Goal: Information Seeking & Learning: Learn about a topic

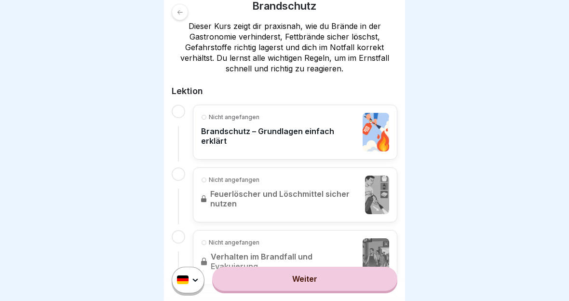
scroll to position [169, 0]
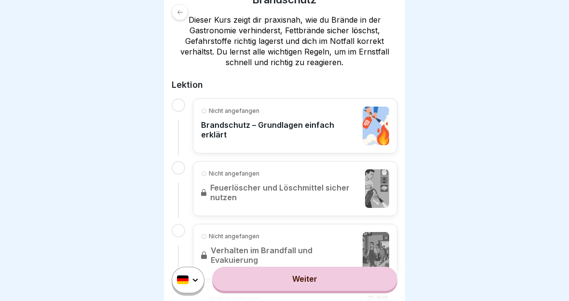
click at [349, 287] on link "Weiter" at bounding box center [304, 279] width 185 height 24
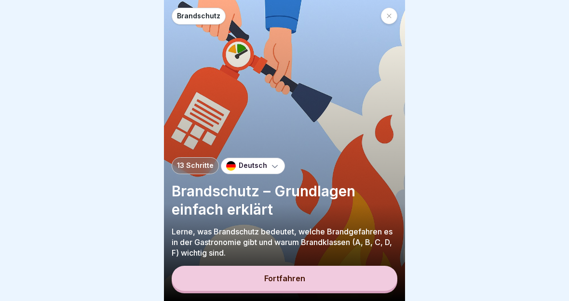
click at [317, 276] on button "Fortfahren" at bounding box center [285, 278] width 226 height 25
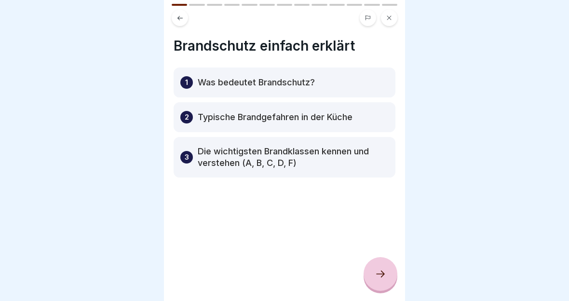
click at [380, 264] on div at bounding box center [380, 274] width 34 height 34
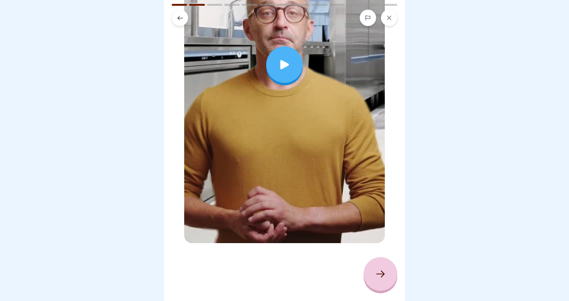
scroll to position [200, 0]
click at [378, 271] on icon at bounding box center [381, 274] width 12 height 12
click at [293, 70] on div at bounding box center [284, 64] width 37 height 37
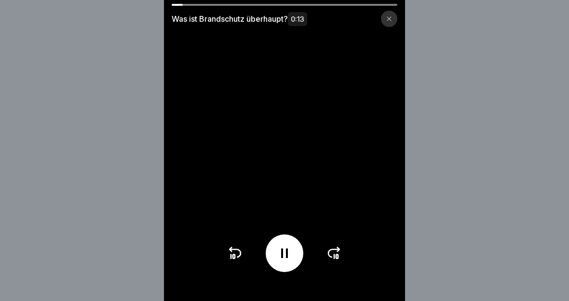
click at [396, 17] on div at bounding box center [389, 19] width 16 height 16
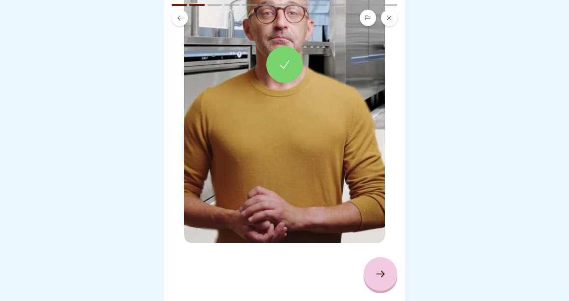
click at [387, 271] on div at bounding box center [380, 274] width 34 height 34
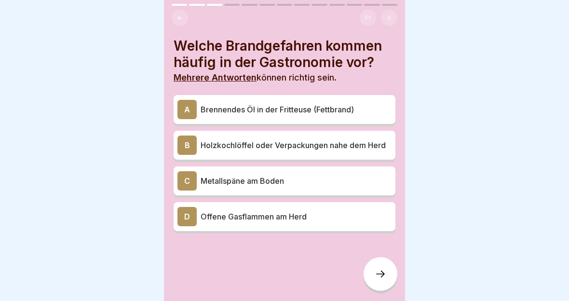
click at [362, 105] on p "Brennendes Öl in der Fritteuse (Fettbrand)" at bounding box center [296, 110] width 191 height 12
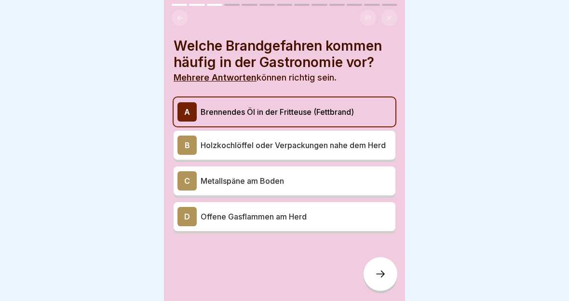
click at [334, 219] on p "Offene Gasflammen am Herd" at bounding box center [296, 217] width 191 height 12
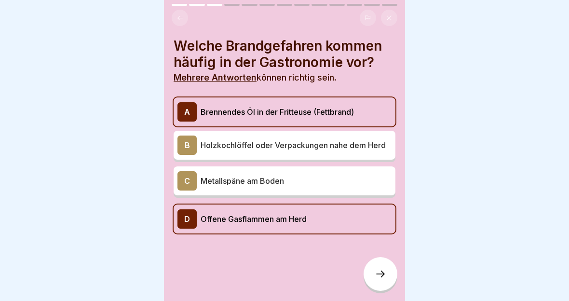
click at [366, 138] on div "B Holzkochlöffel oder Verpackungen nahe dem Herd" at bounding box center [284, 144] width 214 height 19
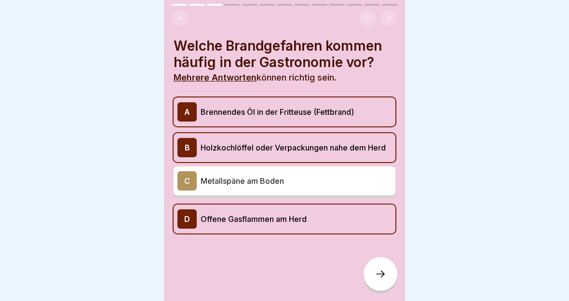
click at [377, 270] on icon at bounding box center [381, 274] width 12 height 12
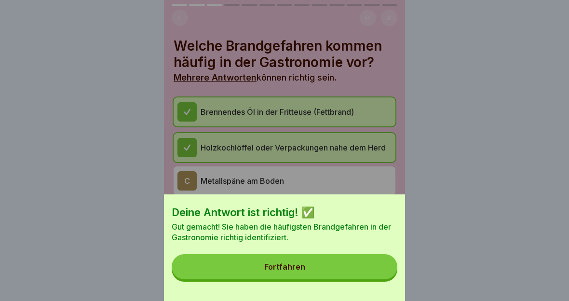
click at [375, 265] on button "Fortfahren" at bounding box center [285, 266] width 226 height 25
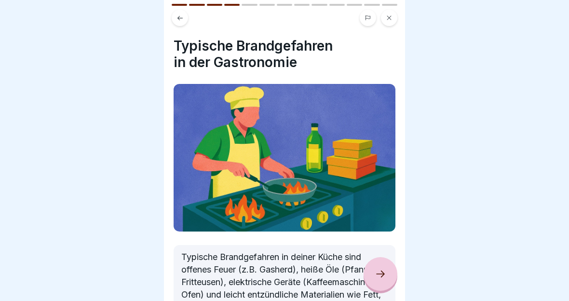
click at [385, 273] on icon at bounding box center [381, 274] width 12 height 12
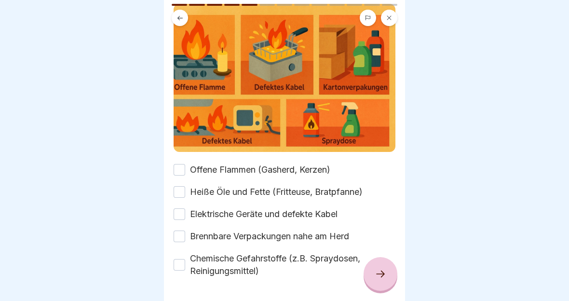
scroll to position [100, 0]
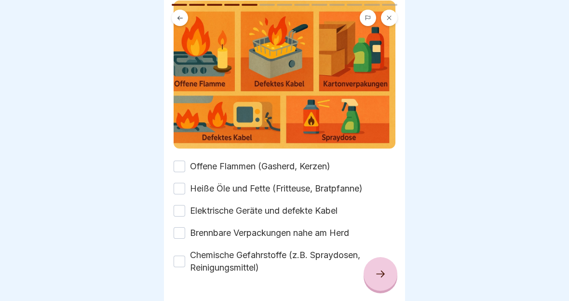
click at [179, 166] on button "Offene Flammen (Gasherd, Kerzen)" at bounding box center [180, 167] width 12 height 12
click at [184, 188] on button "Heiße Öle und Fette (Fritteuse, Bratpfanne)" at bounding box center [180, 189] width 12 height 12
click at [192, 215] on label "Elektrische Geräte und defekte Kabel" at bounding box center [264, 210] width 148 height 13
click at [185, 215] on button "Elektrische Geräte und defekte Kabel" at bounding box center [180, 211] width 12 height 12
click at [192, 215] on label "Elektrische Geräte und defekte Kabel" at bounding box center [264, 210] width 148 height 13
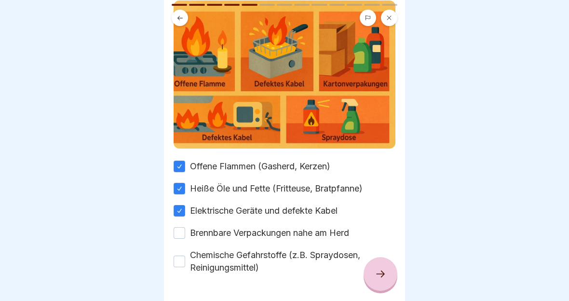
click at [185, 215] on button "Elektrische Geräte und defekte Kabel" at bounding box center [180, 211] width 12 height 12
click at [190, 258] on label "Chemische Gefahrstoffe (z.B. Spraydosen, Reinigungsmittel)" at bounding box center [292, 261] width 205 height 25
click at [185, 258] on button "Chemische Gefahrstoffe (z.B. Spraydosen, Reinigungsmittel)" at bounding box center [180, 261] width 12 height 12
click at [193, 229] on label "Brennbare Verpackungen nahe am Herd" at bounding box center [269, 233] width 159 height 13
click at [185, 229] on button "Brennbare Verpackungen nahe am Herd" at bounding box center [180, 233] width 12 height 12
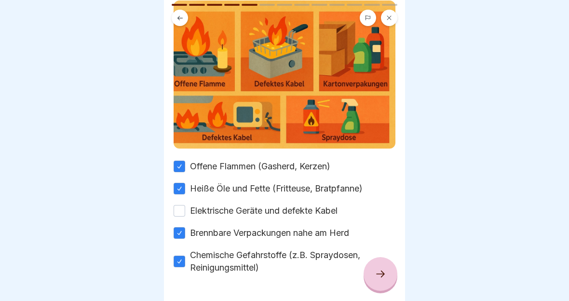
click at [184, 204] on div "Elektrische Geräte und defekte Kabel" at bounding box center [256, 210] width 164 height 13
click at [184, 209] on button "Elektrische Geräte und defekte Kabel" at bounding box center [180, 211] width 12 height 12
click at [376, 272] on icon at bounding box center [381, 274] width 12 height 12
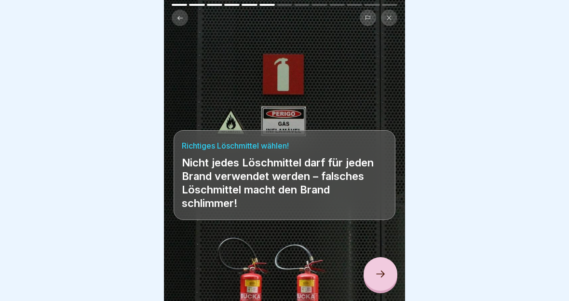
click at [384, 271] on icon at bounding box center [381, 274] width 12 height 12
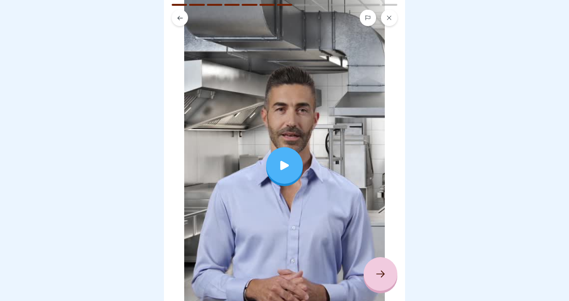
scroll to position [97, 0]
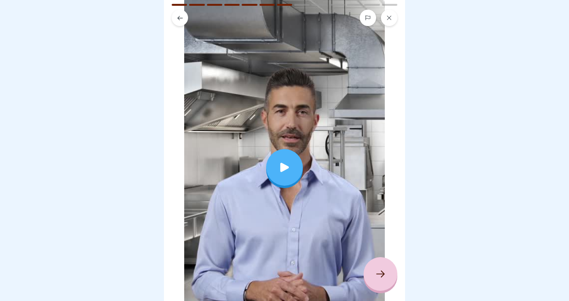
click at [289, 173] on icon at bounding box center [284, 167] width 13 height 13
click at [387, 273] on div at bounding box center [380, 274] width 34 height 34
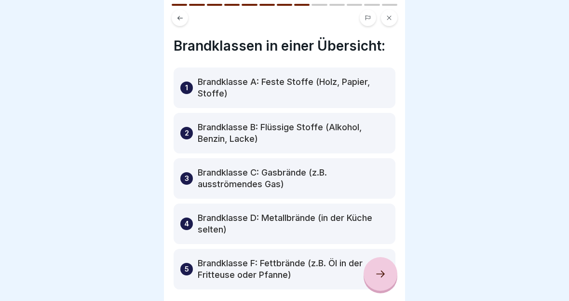
click at [372, 84] on p "Brandklasse A: Feste Stoffe (Holz, Papier, Stoffe)" at bounding box center [293, 87] width 191 height 23
click at [349, 130] on p "Brandklasse B: Flüssige Stoffe (Alkohol, Benzin, Lacke)" at bounding box center [293, 132] width 191 height 23
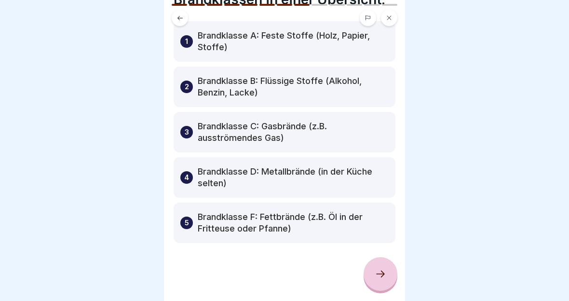
scroll to position [46, 0]
click at [388, 275] on div at bounding box center [380, 274] width 34 height 34
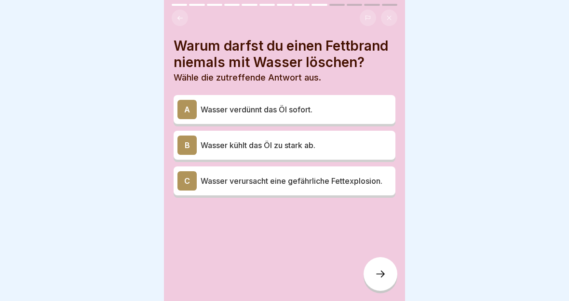
click at [379, 182] on p "Wasser verursacht eine gefährliche Fettexplosion." at bounding box center [296, 181] width 191 height 12
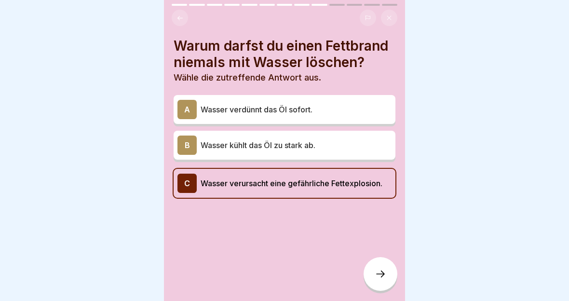
click at [386, 275] on div at bounding box center [380, 274] width 34 height 34
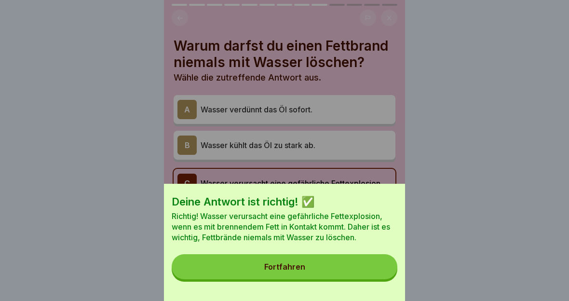
click at [353, 279] on button "Fortfahren" at bounding box center [285, 266] width 226 height 25
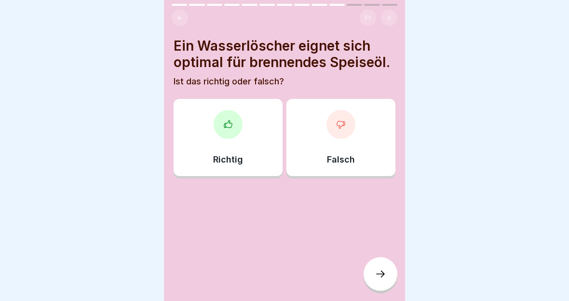
click at [238, 139] on div "Richtig" at bounding box center [228, 137] width 109 height 77
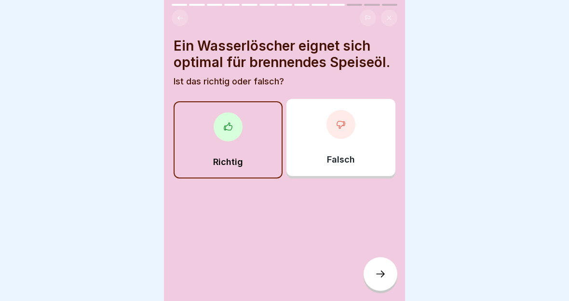
click at [382, 279] on icon at bounding box center [381, 274] width 12 height 12
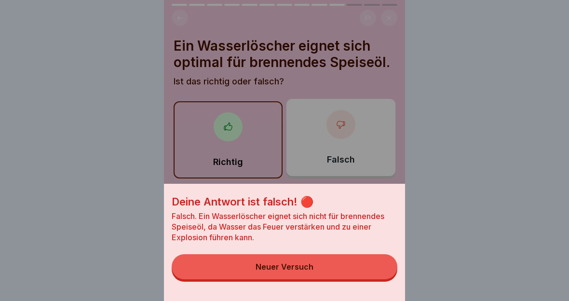
click at [349, 272] on button "Neuer Versuch" at bounding box center [285, 266] width 226 height 25
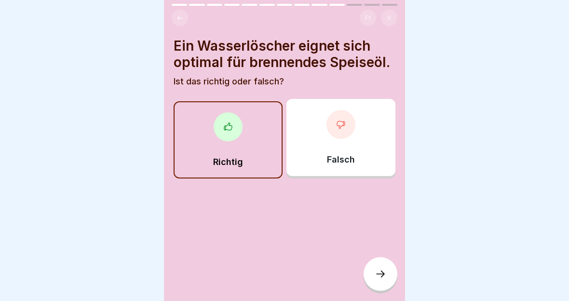
click at [359, 145] on div "Falsch" at bounding box center [340, 137] width 109 height 77
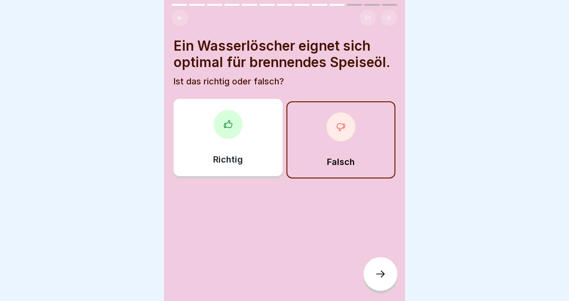
click at [384, 267] on div at bounding box center [380, 274] width 34 height 34
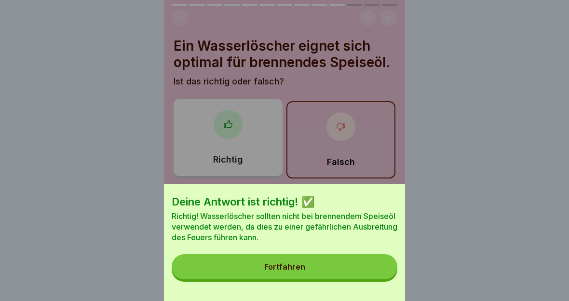
click at [352, 268] on button "Fortfahren" at bounding box center [285, 266] width 226 height 25
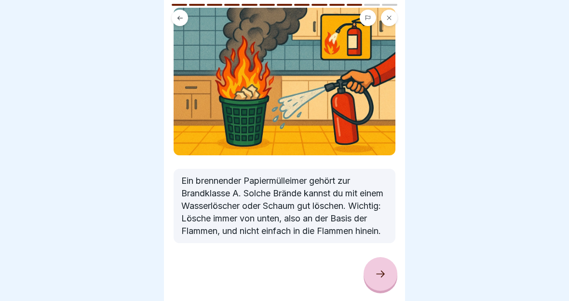
scroll to position [105, 0]
click at [389, 271] on div at bounding box center [380, 274] width 34 height 34
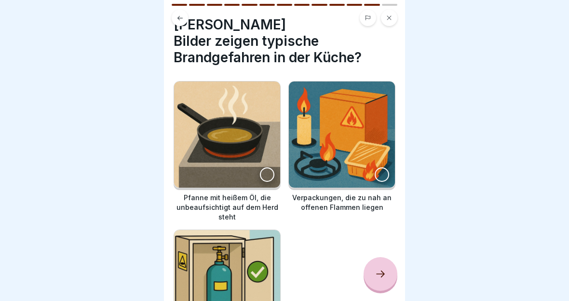
scroll to position [20, 0]
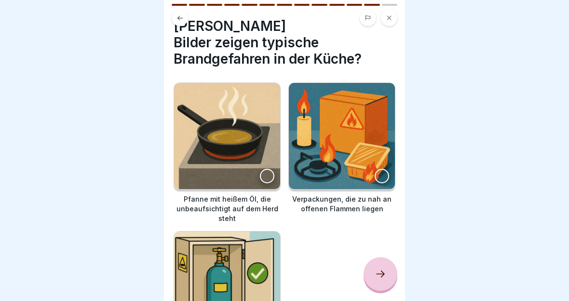
click at [266, 168] on img at bounding box center [227, 136] width 106 height 106
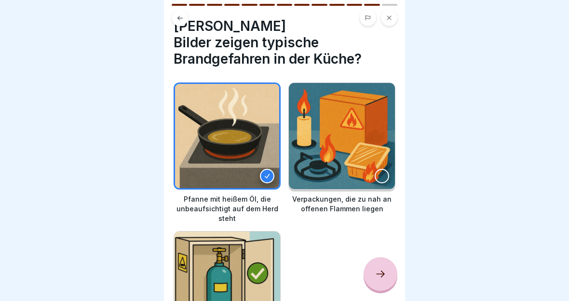
click at [384, 169] on img at bounding box center [342, 136] width 106 height 106
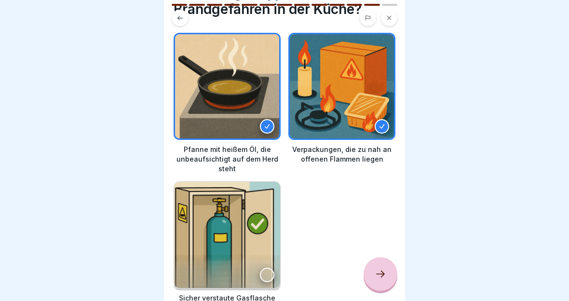
scroll to position [104, 0]
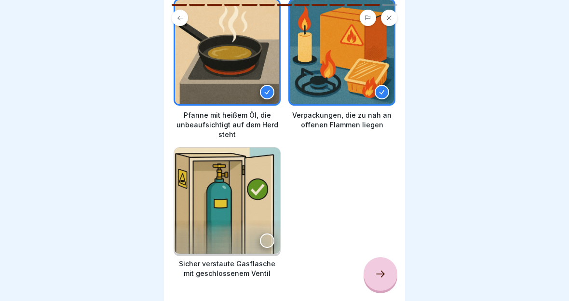
click at [374, 270] on div at bounding box center [380, 274] width 34 height 34
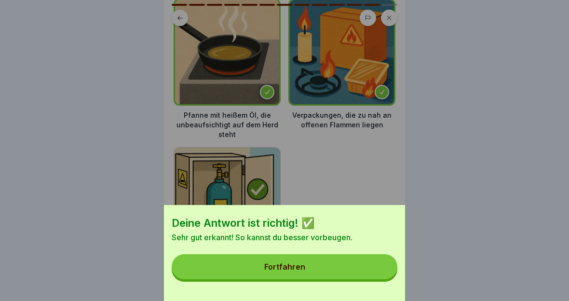
click at [370, 270] on button "Fortfahren" at bounding box center [285, 266] width 226 height 25
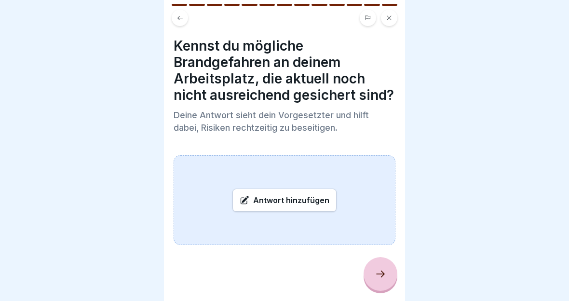
click at [386, 271] on icon at bounding box center [381, 274] width 12 height 12
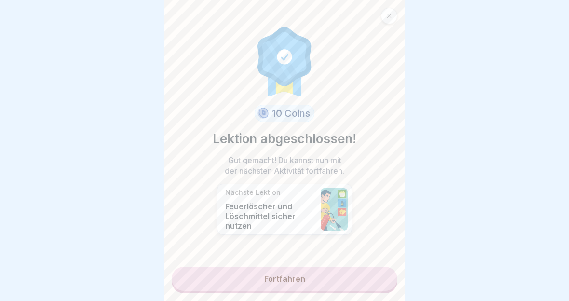
click at [361, 280] on link "Fortfahren" at bounding box center [285, 279] width 226 height 24
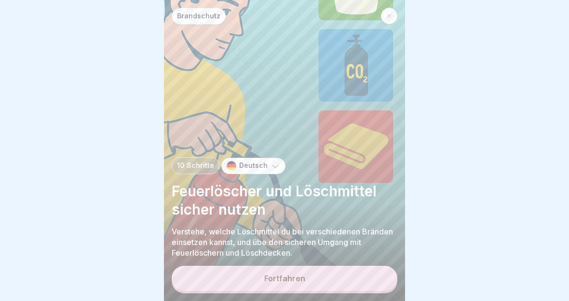
click at [361, 272] on button "Fortfahren" at bounding box center [285, 278] width 226 height 25
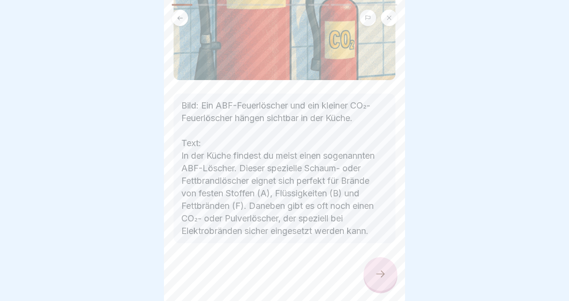
scroll to position [243, 0]
click at [378, 271] on icon at bounding box center [381, 274] width 12 height 12
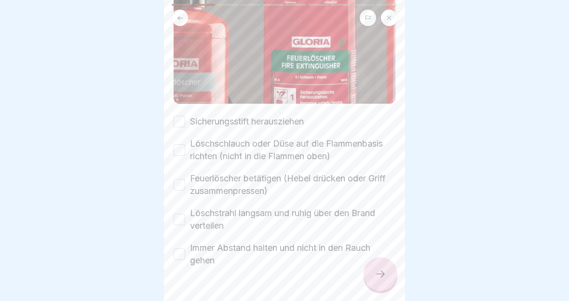
scroll to position [175, 0]
click at [176, 121] on button "Sicherungsstift herausziehen" at bounding box center [180, 121] width 12 height 12
click at [183, 153] on button "Löschschlauch oder Düse auf die Flammenbasis richten (nicht in die Flammen oben)" at bounding box center [180, 150] width 12 height 12
click at [184, 185] on button "Feuerlöscher betätigen (Hebel drücken oder Griff zusammenpressen)" at bounding box center [180, 184] width 12 height 12
click at [174, 224] on button "Löschstrahl langsam und ruhig über den Brand verteilen" at bounding box center [180, 219] width 12 height 12
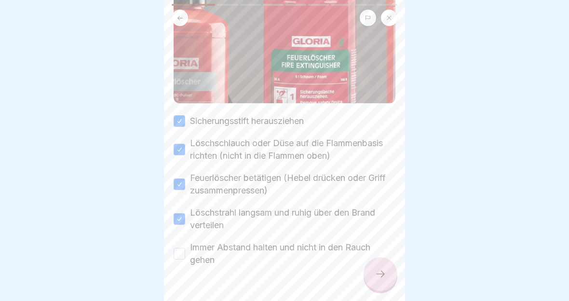
click at [176, 255] on button "Immer Abstand halten und nicht in den Rauch gehen" at bounding box center [180, 254] width 12 height 12
click at [383, 275] on icon at bounding box center [380, 273] width 9 height 7
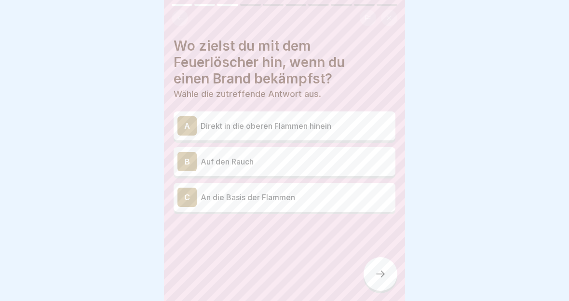
click at [343, 201] on p "An die Basis der Flammen" at bounding box center [296, 197] width 191 height 12
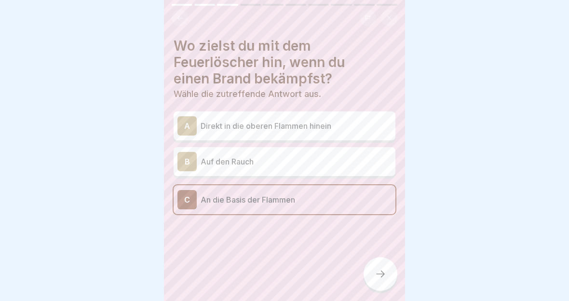
click at [384, 274] on icon at bounding box center [380, 273] width 9 height 7
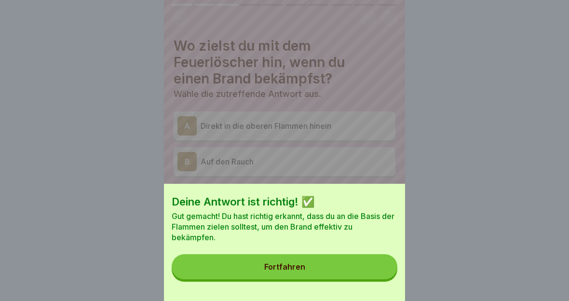
click at [368, 273] on button "Fortfahren" at bounding box center [285, 266] width 226 height 25
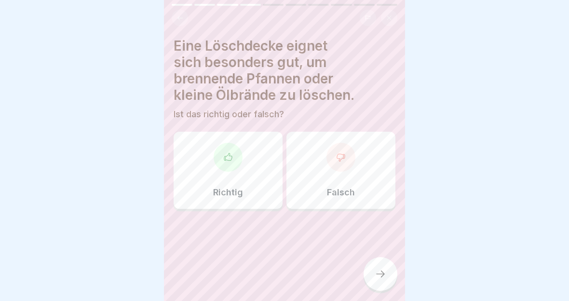
click at [363, 174] on div "Falsch" at bounding box center [340, 170] width 109 height 77
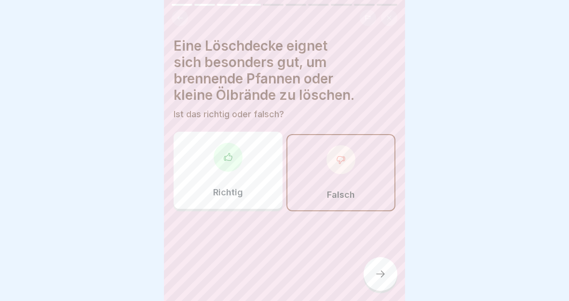
click at [386, 275] on icon at bounding box center [381, 274] width 12 height 12
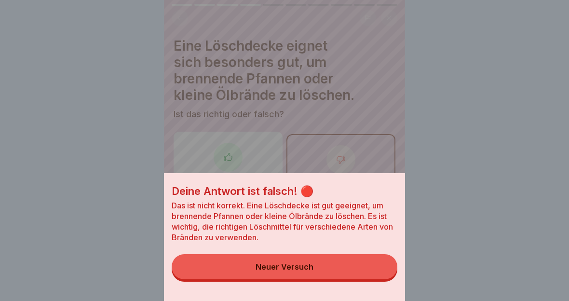
click at [342, 262] on button "Neuer Versuch" at bounding box center [285, 266] width 226 height 25
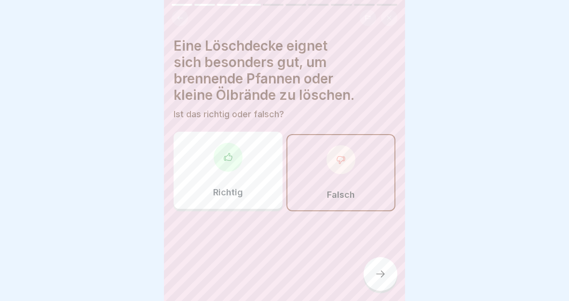
click at [250, 166] on div "Richtig" at bounding box center [228, 170] width 109 height 77
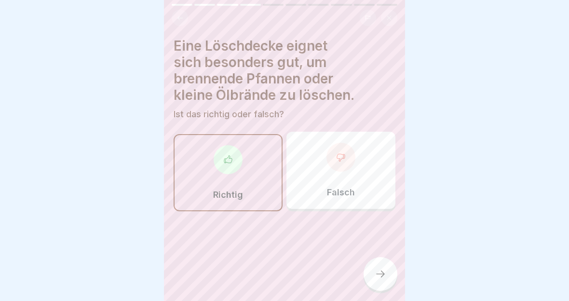
click at [387, 273] on div at bounding box center [380, 274] width 34 height 34
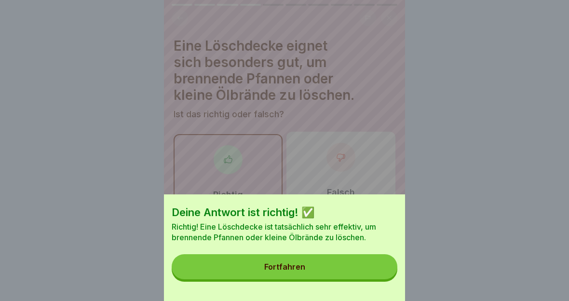
click at [362, 275] on button "Fortfahren" at bounding box center [285, 266] width 226 height 25
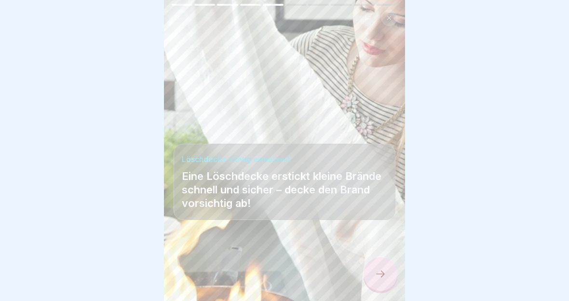
click at [374, 267] on div at bounding box center [380, 274] width 34 height 34
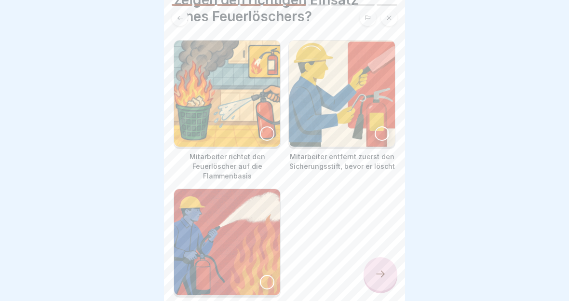
scroll to position [83, 0]
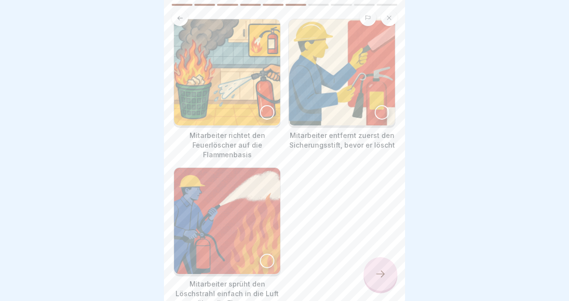
click at [236, 89] on img at bounding box center [227, 72] width 106 height 106
click at [367, 104] on img at bounding box center [342, 72] width 106 height 106
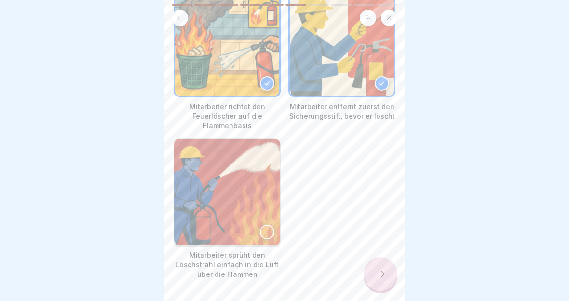
scroll to position [123, 0]
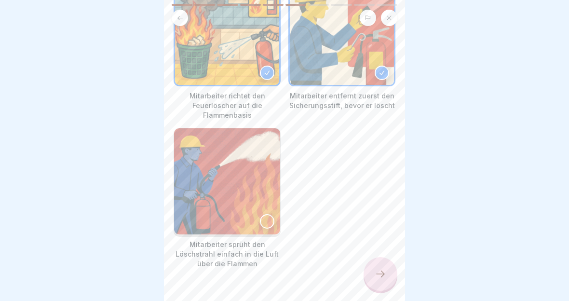
click at [380, 264] on div at bounding box center [380, 274] width 34 height 34
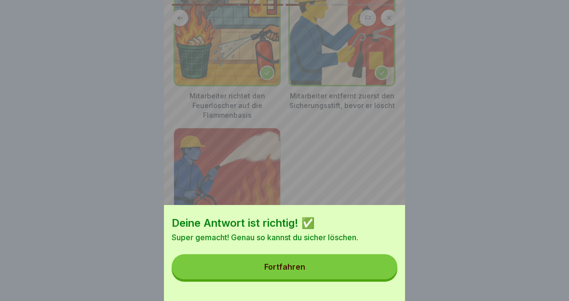
click at [365, 274] on button "Fortfahren" at bounding box center [285, 266] width 226 height 25
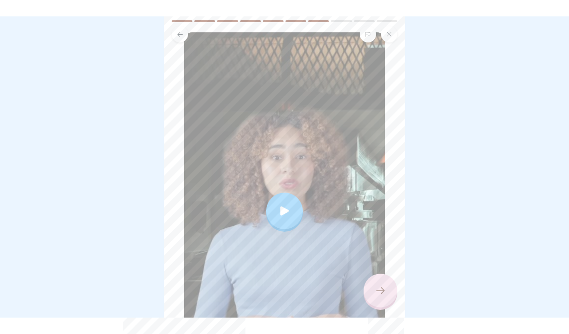
scroll to position [84, 0]
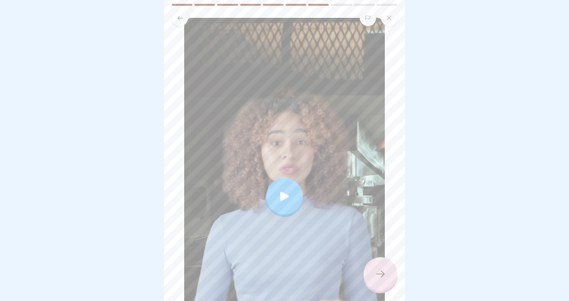
click at [288, 196] on icon at bounding box center [284, 195] width 13 height 13
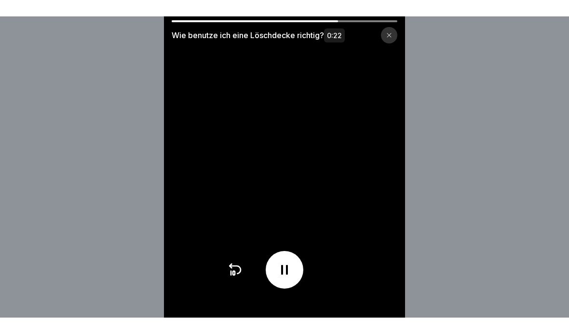
scroll to position [211, 0]
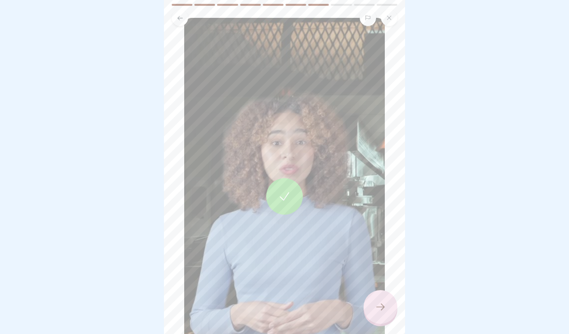
click at [372, 300] on div at bounding box center [380, 307] width 34 height 34
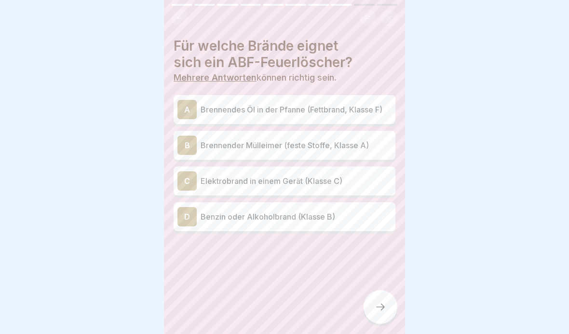
click at [384, 107] on p "Brennendes Öl in der Pfanne (Fettbrand, Klasse F)" at bounding box center [296, 110] width 191 height 12
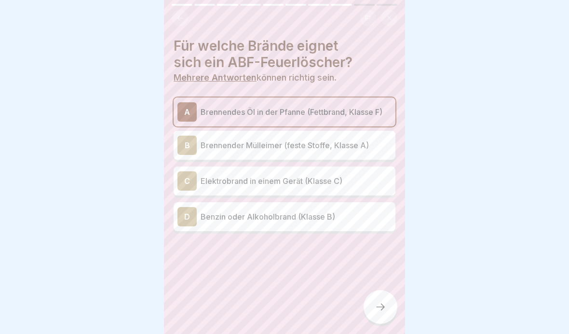
click at [362, 142] on p "Brennender Mülleimer (feste Stoffe, Klasse A)" at bounding box center [296, 145] width 191 height 12
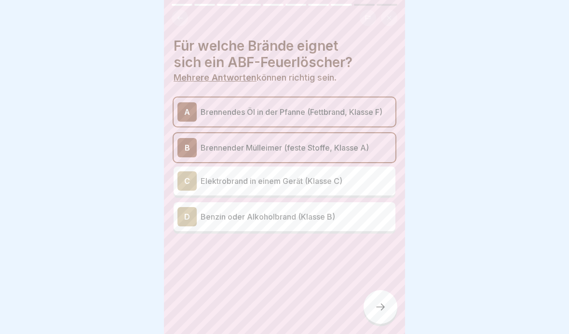
click at [340, 217] on p "Benzin oder Alkoholbrand (Klasse B)" at bounding box center [296, 217] width 191 height 12
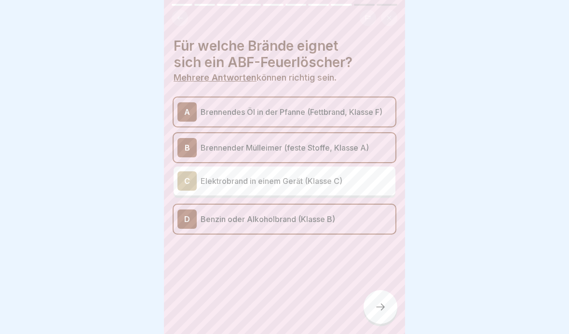
click at [379, 300] on icon at bounding box center [381, 307] width 12 height 12
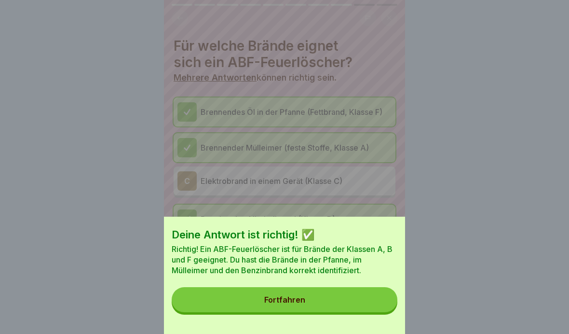
click at [371, 300] on button "Fortfahren" at bounding box center [285, 299] width 226 height 25
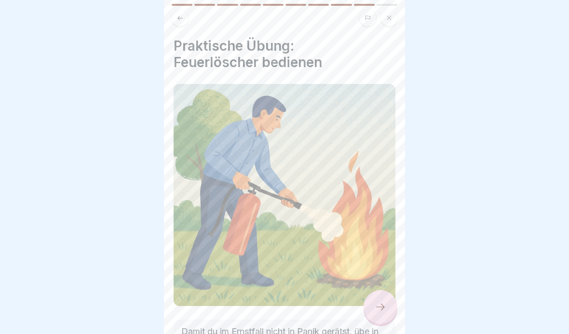
click at [382, 300] on icon at bounding box center [380, 306] width 9 height 7
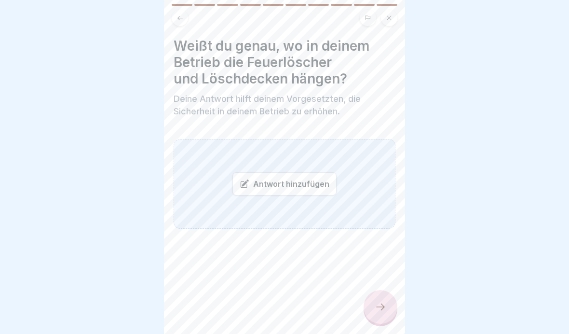
click at [389, 300] on div at bounding box center [380, 307] width 34 height 34
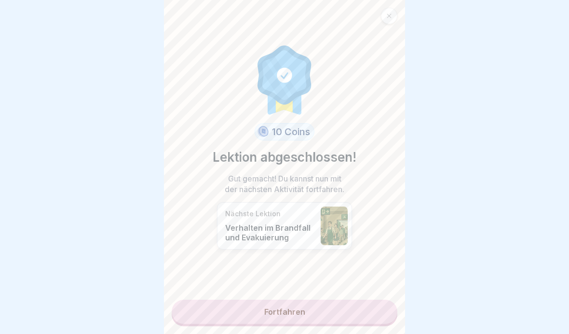
click at [379, 300] on link "Fortfahren" at bounding box center [285, 311] width 226 height 24
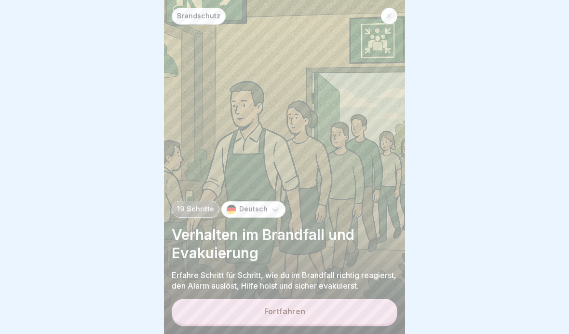
click at [381, 300] on button "Fortfahren" at bounding box center [285, 310] width 226 height 25
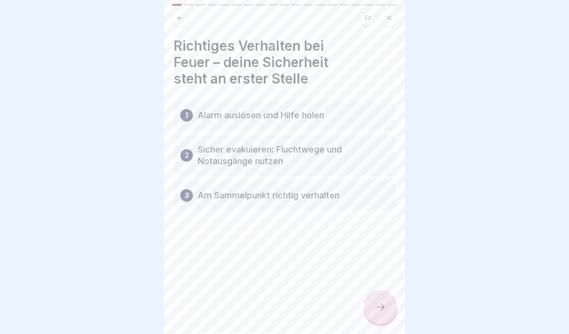
click at [367, 120] on div "1 Alarm auslösen und Hilfe holen" at bounding box center [285, 115] width 222 height 30
click at [380, 300] on div at bounding box center [380, 307] width 34 height 34
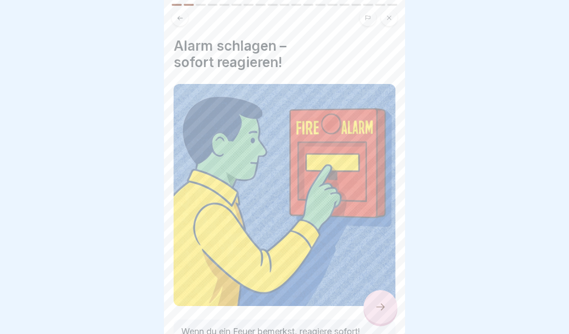
click at [383, 300] on icon at bounding box center [381, 307] width 12 height 12
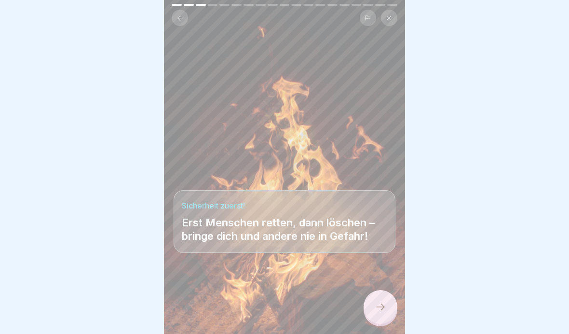
click at [381, 300] on icon at bounding box center [381, 307] width 12 height 12
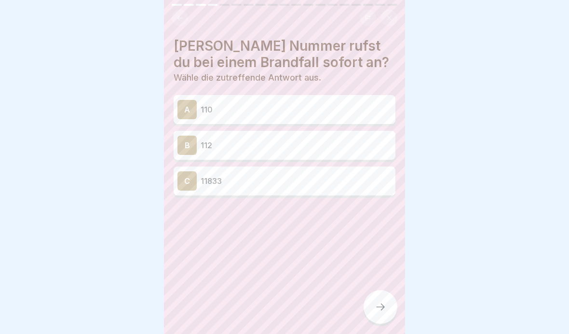
click at [380, 114] on p "110" at bounding box center [296, 110] width 191 height 12
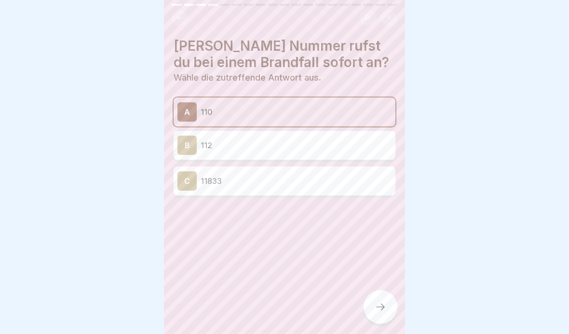
click at [370, 300] on div at bounding box center [380, 307] width 34 height 34
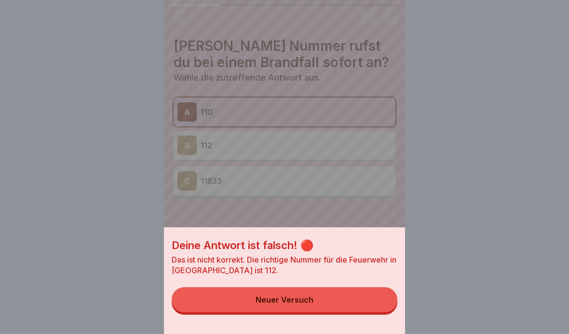
click at [376, 300] on button "Neuer Versuch" at bounding box center [285, 299] width 226 height 25
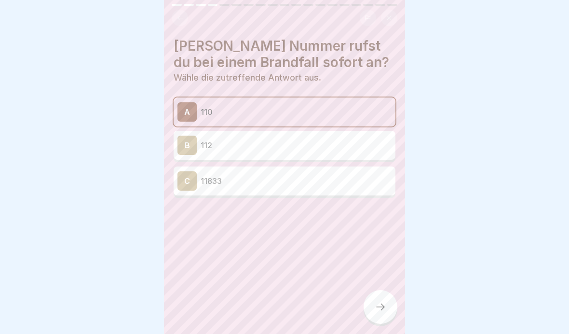
click at [368, 148] on p "112" at bounding box center [296, 145] width 191 height 12
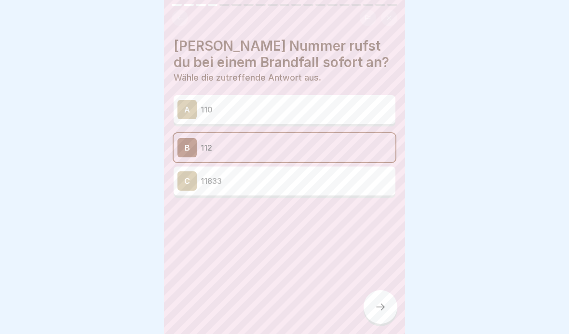
click at [378, 300] on icon at bounding box center [381, 307] width 12 height 12
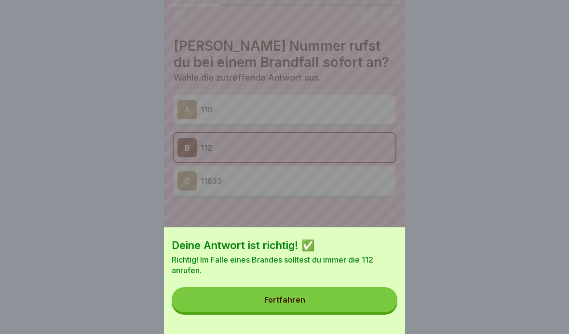
click at [381, 300] on button "Fortfahren" at bounding box center [285, 299] width 226 height 25
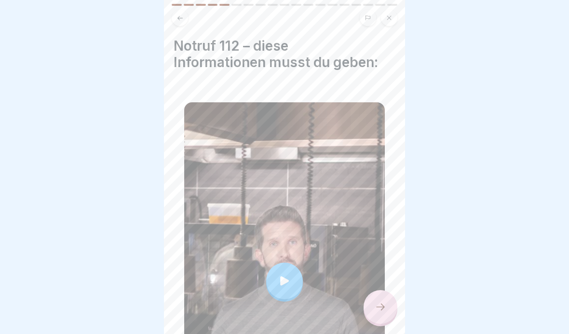
click at [288, 251] on div at bounding box center [284, 280] width 201 height 357
click at [387, 300] on div at bounding box center [380, 307] width 34 height 34
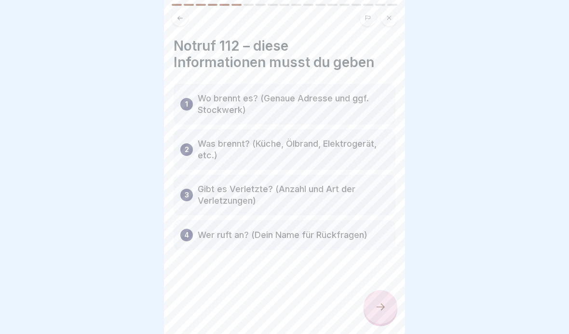
click at [386, 300] on div at bounding box center [380, 307] width 34 height 34
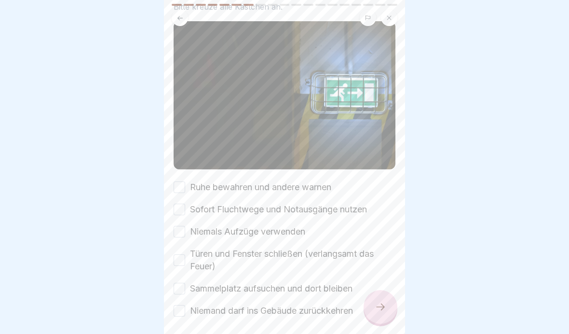
scroll to position [86, 0]
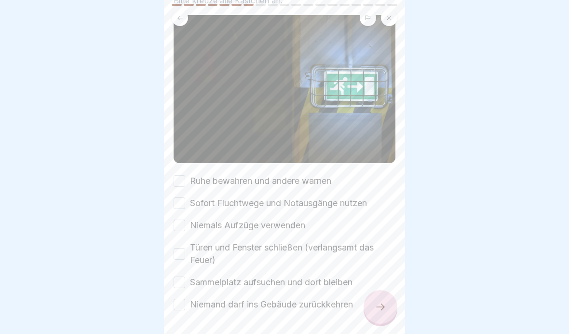
click at [185, 191] on div "Ruhe bewahren und andere warnen [PERSON_NAME] Fluchtwege und Notausgänge nutzen…" at bounding box center [285, 242] width 222 height 136
click at [180, 179] on button "Ruhe bewahren und andere warnen" at bounding box center [180, 181] width 12 height 12
click at [185, 200] on button "Sofort Fluchtwege und Notausgänge nutzen" at bounding box center [180, 203] width 12 height 12
click at [182, 227] on button "Niemals Aufzüge verwenden" at bounding box center [180, 225] width 12 height 12
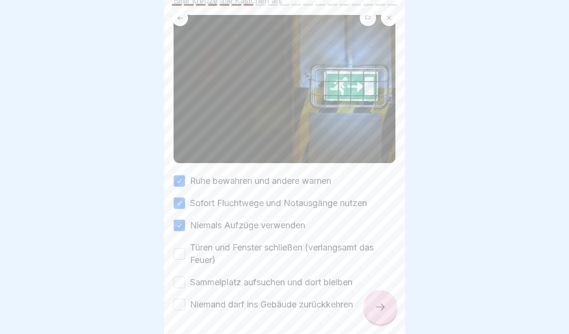
click at [184, 250] on button "Türen und Fenster schließen (verlangsamt das Feuer)" at bounding box center [180, 254] width 12 height 12
click at [184, 283] on button "Sammelplatz aufsuchen und dort bleiben" at bounding box center [180, 282] width 12 height 12
click at [191, 250] on label "Türen und Fenster schließen (verlangsamt das Feuer)" at bounding box center [292, 253] width 205 height 25
click at [185, 250] on button "Türen und Fenster schließen (verlangsamt das Feuer)" at bounding box center [180, 254] width 12 height 12
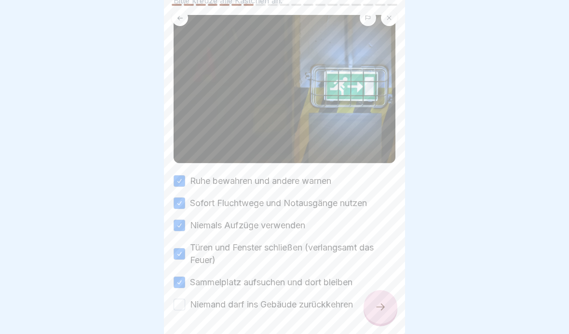
click at [183, 300] on button "Niemand darf ins Gebäude zurückkehren" at bounding box center [180, 304] width 12 height 12
click at [381, 300] on icon at bounding box center [381, 307] width 12 height 12
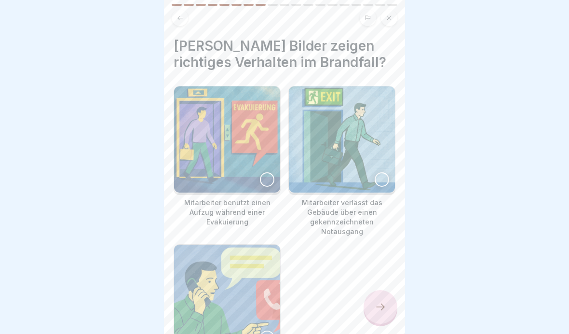
click at [375, 168] on img at bounding box center [342, 139] width 106 height 106
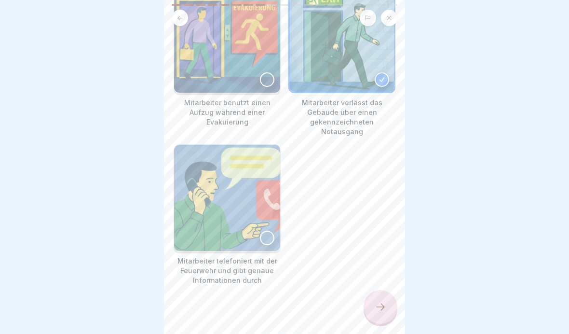
scroll to position [99, 0]
click at [218, 202] on img at bounding box center [227, 198] width 106 height 106
click at [384, 300] on icon at bounding box center [381, 307] width 12 height 12
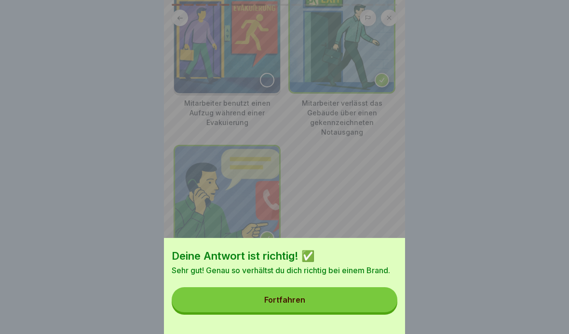
click at [382, 300] on button "Fortfahren" at bounding box center [285, 299] width 226 height 25
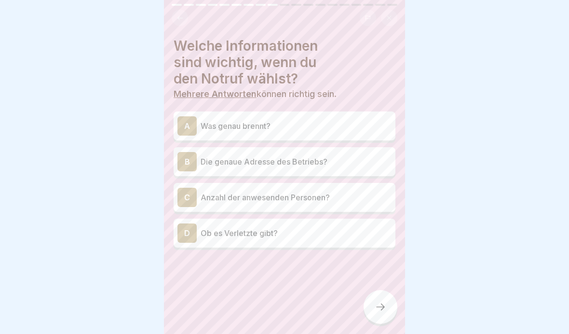
click at [210, 137] on div "A Was genau brennt?" at bounding box center [285, 125] width 222 height 29
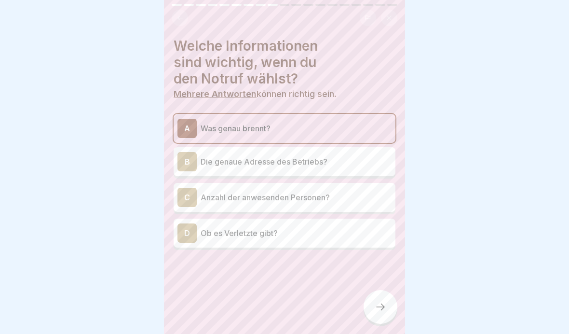
click at [210, 161] on p "Die genaue Adresse des Betriebs?" at bounding box center [296, 162] width 191 height 12
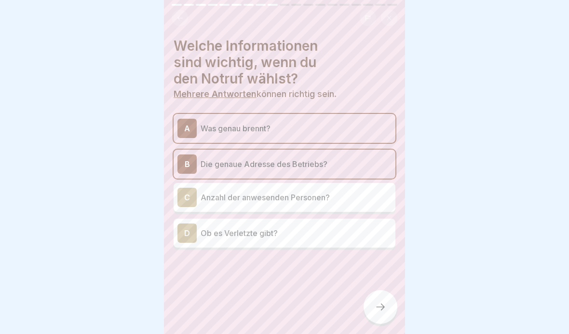
click at [212, 196] on p "Anzahl der anwesenden Personen?" at bounding box center [296, 197] width 191 height 12
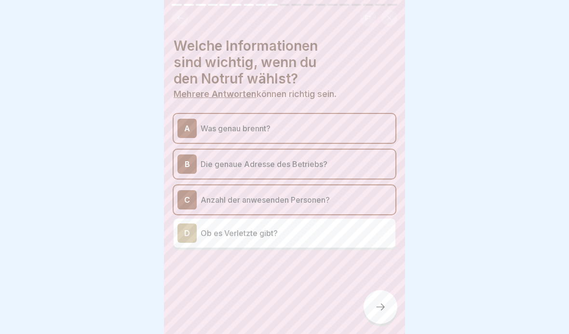
click at [216, 229] on p "Ob es Verletzte gibt?" at bounding box center [296, 233] width 191 height 12
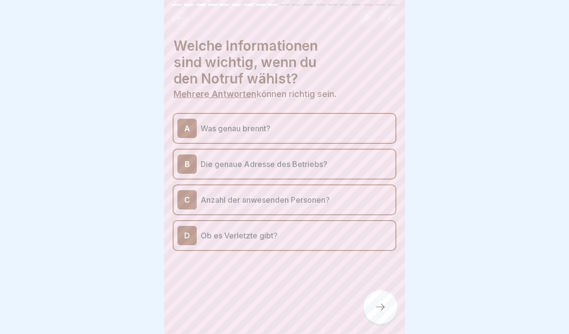
click at [385, 300] on icon at bounding box center [381, 307] width 12 height 12
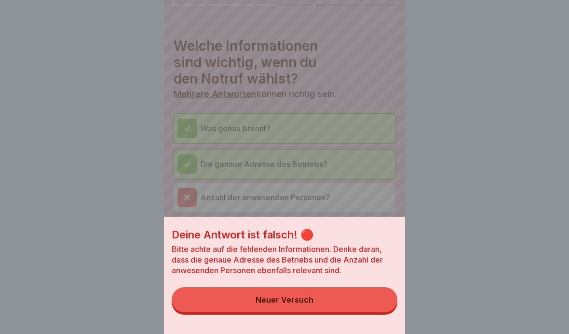
click at [367, 295] on button "Neuer Versuch" at bounding box center [285, 299] width 226 height 25
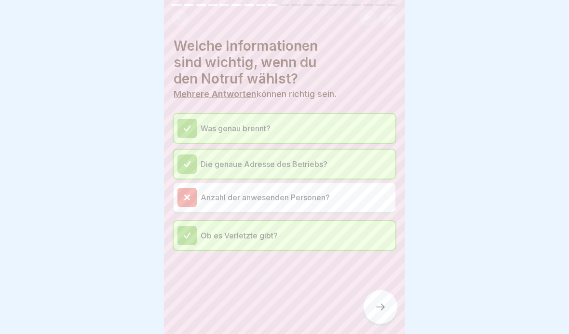
click at [208, 201] on p "Anzahl der anwesenden Personen?" at bounding box center [296, 197] width 191 height 12
click at [392, 300] on div at bounding box center [380, 307] width 34 height 34
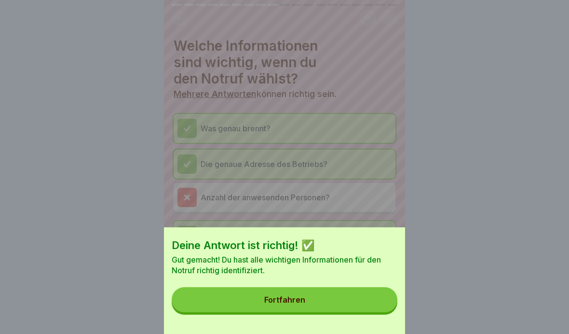
click at [378, 300] on button "Fortfahren" at bounding box center [285, 299] width 226 height 25
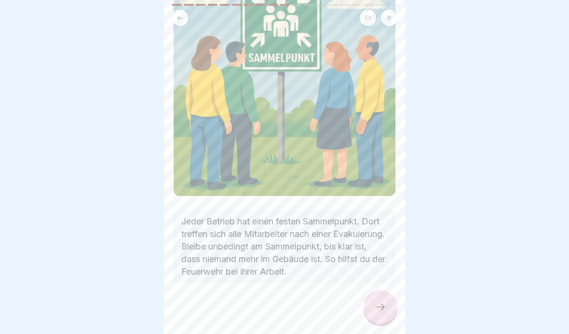
scroll to position [110, 0]
click at [385, 300] on icon at bounding box center [381, 307] width 12 height 12
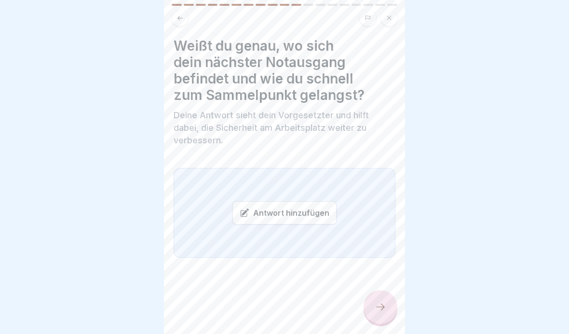
click at [380, 300] on icon at bounding box center [381, 307] width 12 height 12
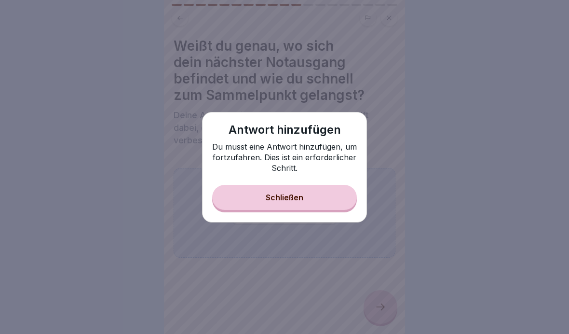
click at [230, 201] on button "Schließen" at bounding box center [284, 197] width 145 height 25
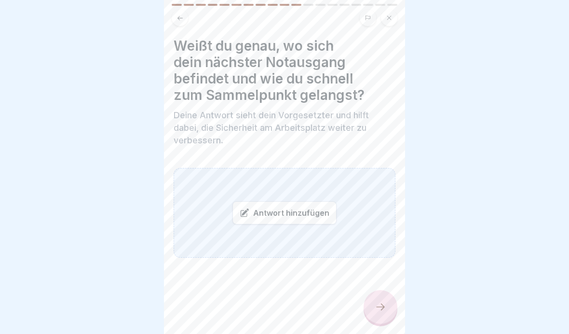
click at [249, 208] on icon at bounding box center [245, 213] width 10 height 10
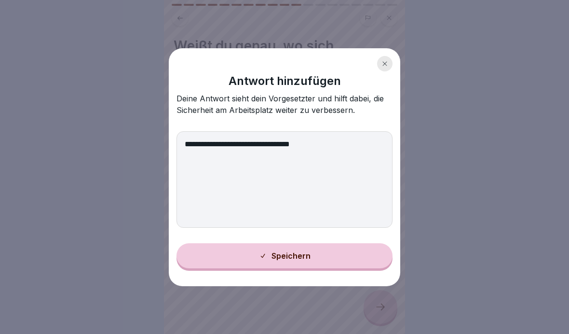
type textarea "**********"
click at [200, 256] on button "Speichern" at bounding box center [284, 255] width 216 height 25
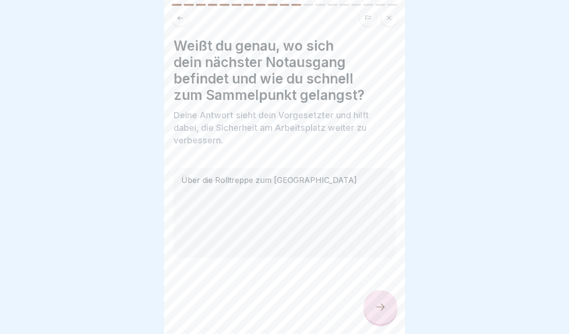
click at [386, 300] on div at bounding box center [380, 307] width 34 height 34
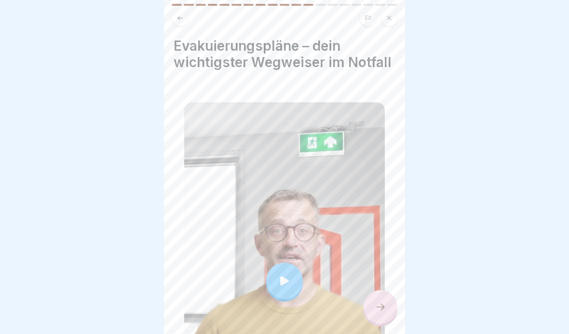
click at [266, 262] on div at bounding box center [284, 280] width 201 height 357
click at [375, 300] on icon at bounding box center [381, 307] width 12 height 12
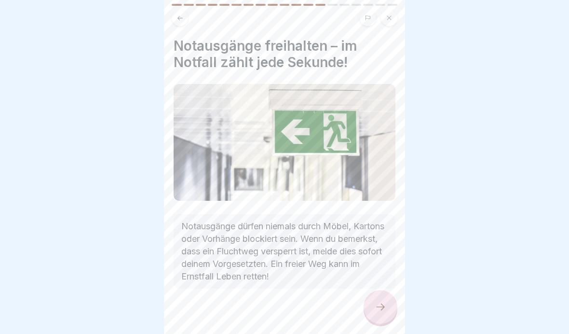
click at [366, 300] on div at bounding box center [285, 317] width 222 height 58
click at [379, 300] on icon at bounding box center [381, 307] width 12 height 12
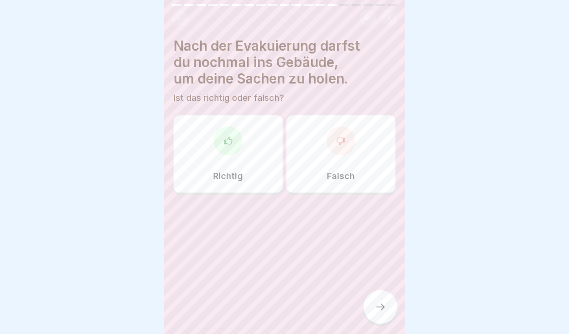
click at [324, 162] on div "Falsch" at bounding box center [340, 153] width 109 height 77
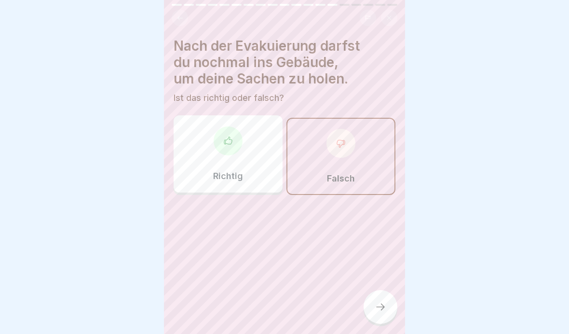
click at [380, 300] on icon at bounding box center [381, 307] width 12 height 12
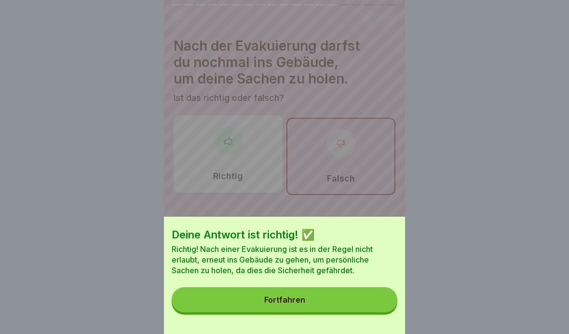
click at [346, 300] on button "Fortfahren" at bounding box center [285, 299] width 226 height 25
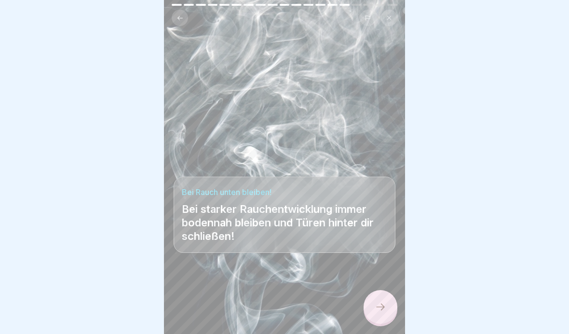
click at [381, 300] on icon at bounding box center [380, 306] width 9 height 7
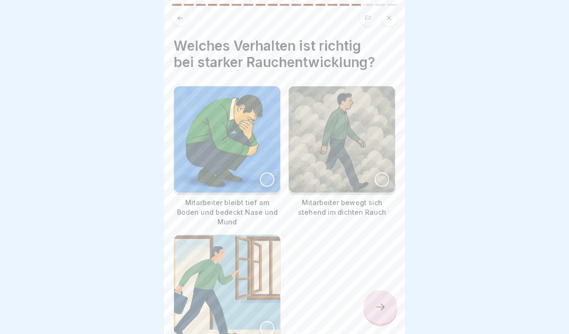
click at [262, 178] on div at bounding box center [267, 179] width 14 height 14
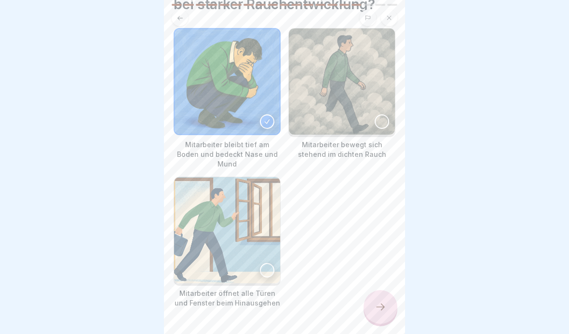
scroll to position [75, 0]
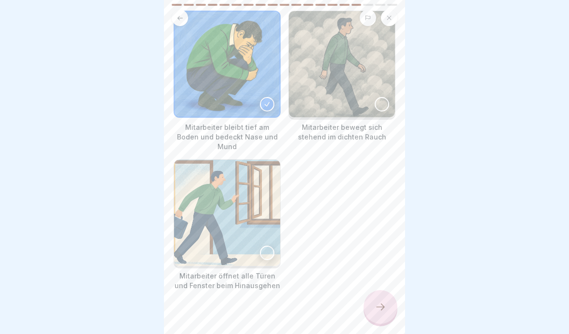
click at [385, 300] on icon at bounding box center [381, 307] width 12 height 12
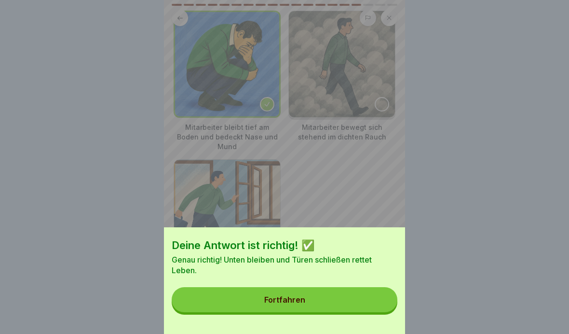
click at [367, 300] on button "Fortfahren" at bounding box center [285, 299] width 226 height 25
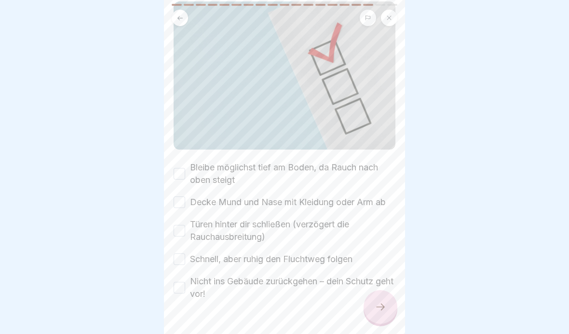
scroll to position [104, 0]
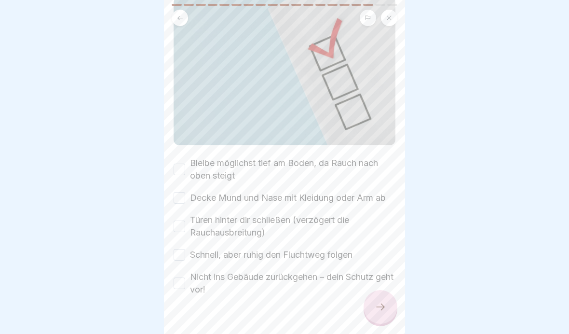
click at [198, 175] on label "Bleibe möglichst tief am Boden, da Rauch nach oben steigt" at bounding box center [292, 169] width 205 height 25
click at [185, 175] on button "Bleibe möglichst tief am Boden, da Rauch nach oben steigt" at bounding box center [180, 169] width 12 height 12
click at [198, 175] on label "Bleibe möglichst tief am Boden, da Rauch nach oben steigt" at bounding box center [292, 169] width 205 height 25
click at [185, 175] on button "Bleibe möglichst tief am Boden, da Rauch nach oben steigt" at bounding box center [180, 169] width 12 height 12
click at [192, 198] on label "Decke Mund und Nase mit Kleidung oder Arm ab" at bounding box center [288, 197] width 196 height 13
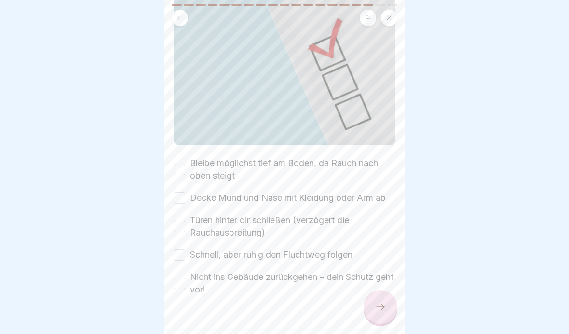
click at [185, 198] on button "Decke Mund und Nase mit Kleidung oder Arm ab" at bounding box center [180, 198] width 12 height 12
click at [181, 167] on button "Bleibe möglichst tief am Boden, da Rauch nach oben steigt" at bounding box center [180, 169] width 12 height 12
click at [191, 234] on label "Türen hinter dir schließen (verzögert die Rauchausbreitung)" at bounding box center [292, 226] width 205 height 25
click at [185, 232] on button "Türen hinter dir schließen (verzögert die Rauchausbreitung)" at bounding box center [180, 226] width 12 height 12
click at [184, 254] on button "Schnell, aber ruhig den Fluchtweg folgen" at bounding box center [180, 255] width 12 height 12
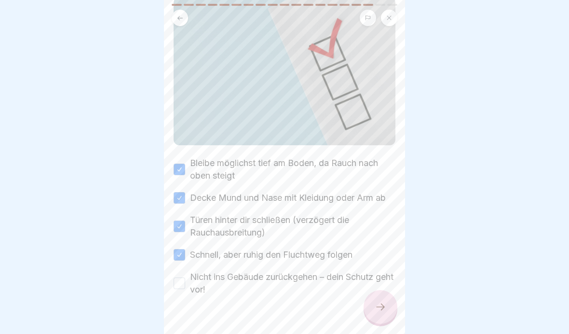
click at [192, 286] on label "Nicht ins Gebäude zurückgehen – dein Schutz geht vor!" at bounding box center [292, 282] width 205 height 25
click at [185, 286] on button "Nicht ins Gebäude zurückgehen – dein Schutz geht vor!" at bounding box center [180, 283] width 12 height 12
click at [388, 300] on div at bounding box center [380, 307] width 34 height 34
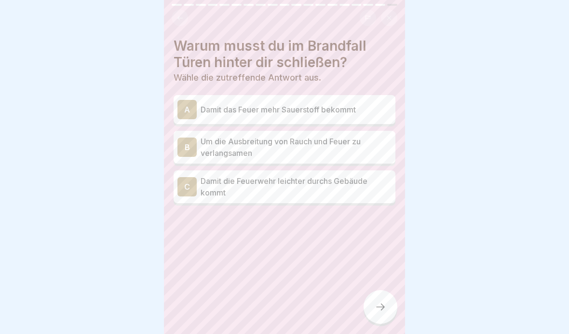
click at [213, 151] on p "Um die Ausbreitung von Rauch und Feuer zu verlangsamen" at bounding box center [296, 146] width 191 height 23
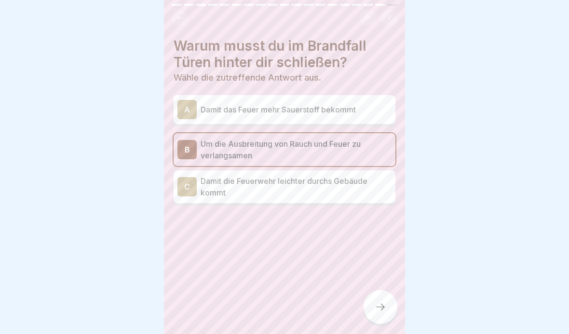
click at [384, 300] on icon at bounding box center [381, 307] width 12 height 12
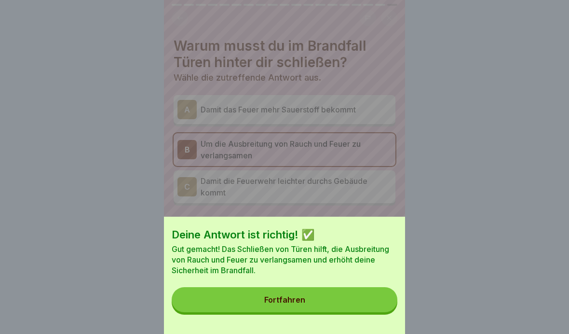
click at [382, 300] on button "Fortfahren" at bounding box center [285, 299] width 226 height 25
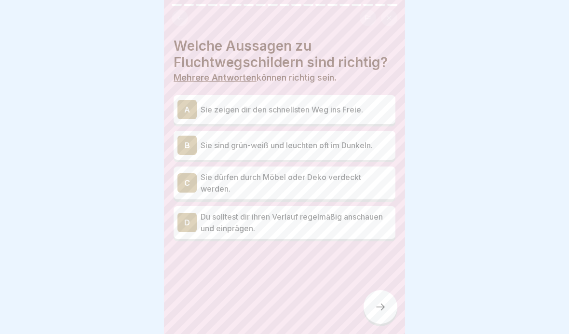
click at [205, 108] on p "Sie zeigen dir den schnellsten Weg ins Freie." at bounding box center [296, 110] width 191 height 12
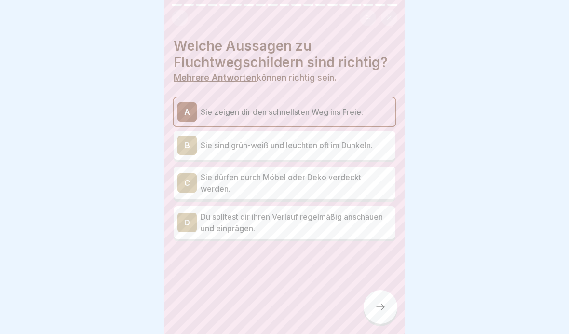
click at [209, 152] on div "B Sie sind grün-weiß und leuchten oft im Dunkeln." at bounding box center [284, 144] width 214 height 19
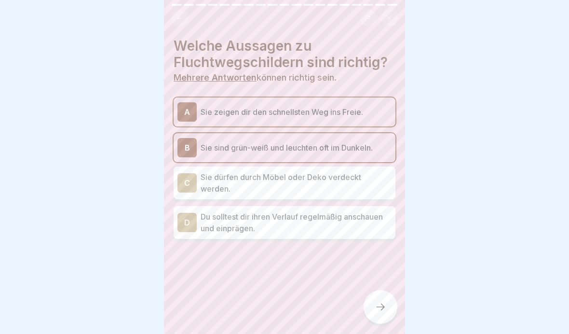
click at [205, 227] on p "Du solltest dir ihren Verlauf regelmäßig anschauen und einprägen." at bounding box center [296, 222] width 191 height 23
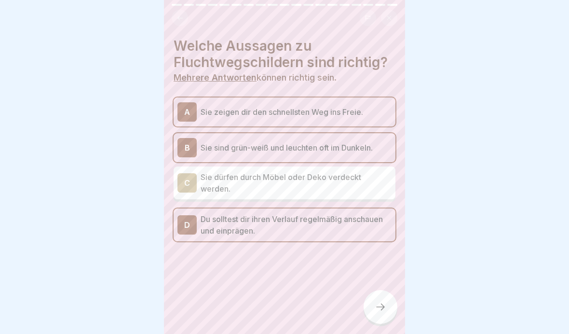
click at [387, 300] on div at bounding box center [380, 307] width 34 height 34
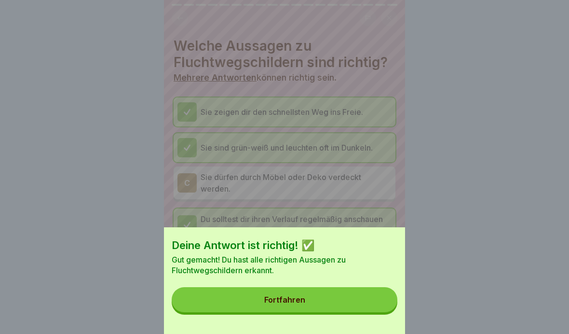
click at [380, 300] on button "Fortfahren" at bounding box center [285, 299] width 226 height 25
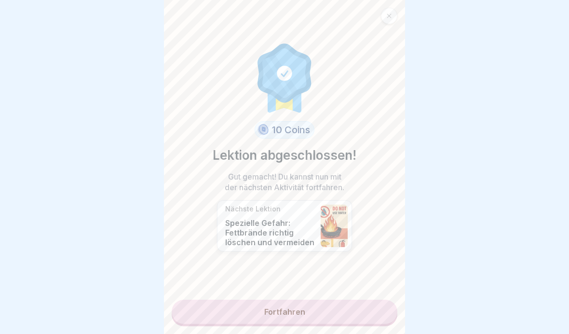
click at [221, 300] on link "Fortfahren" at bounding box center [285, 311] width 226 height 24
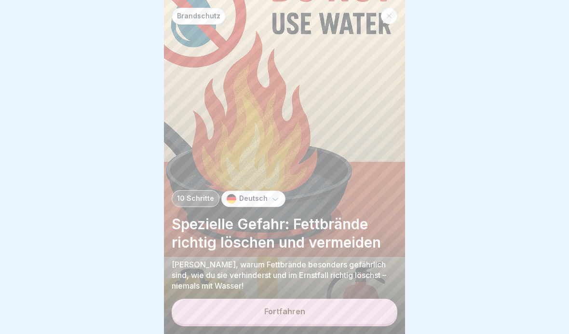
click at [216, 300] on button "Fortfahren" at bounding box center [285, 310] width 226 height 25
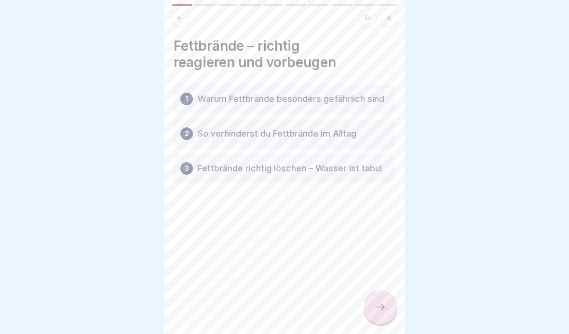
click at [398, 300] on div "Fettbrände – richtig reagieren und vorbeugen 1 Warum Fettbrände besonders gefäh…" at bounding box center [284, 167] width 241 height 334
click at [390, 300] on div at bounding box center [380, 307] width 34 height 34
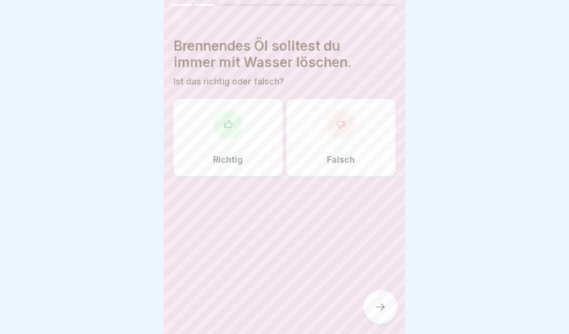
click at [312, 143] on div "Falsch" at bounding box center [340, 137] width 109 height 77
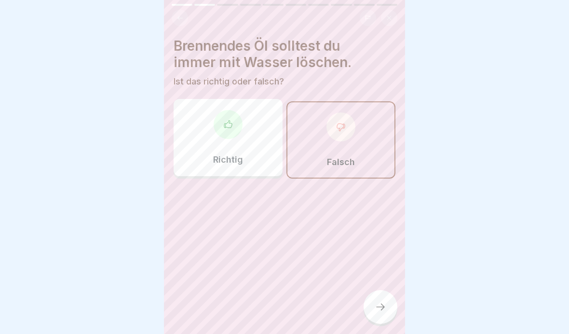
click at [380, 300] on div at bounding box center [380, 307] width 34 height 34
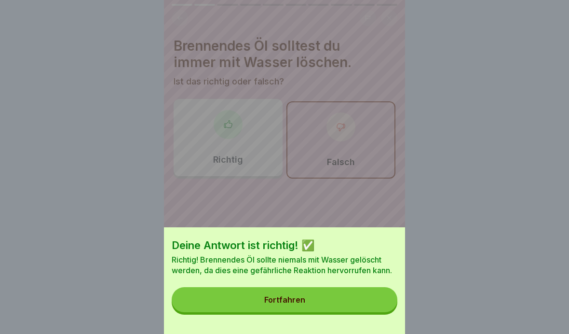
click at [362, 300] on button "Fortfahren" at bounding box center [285, 299] width 226 height 25
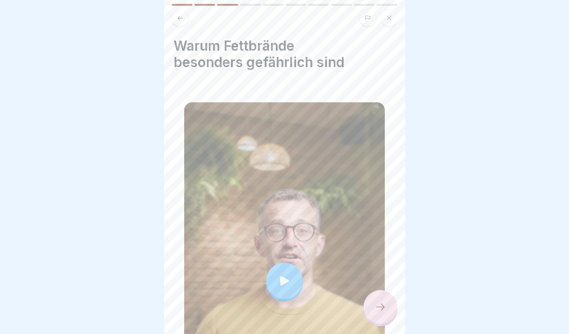
click at [274, 277] on div at bounding box center [284, 280] width 37 height 37
click at [368, 300] on div at bounding box center [380, 307] width 34 height 34
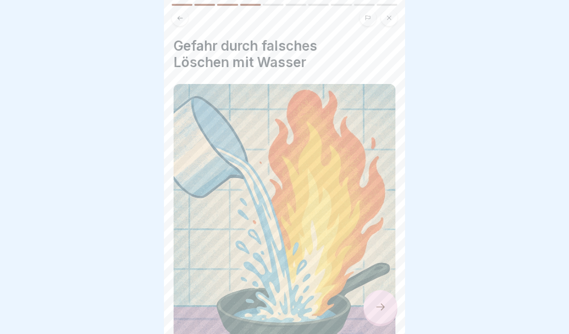
click at [245, 199] on img at bounding box center [285, 228] width 222 height 288
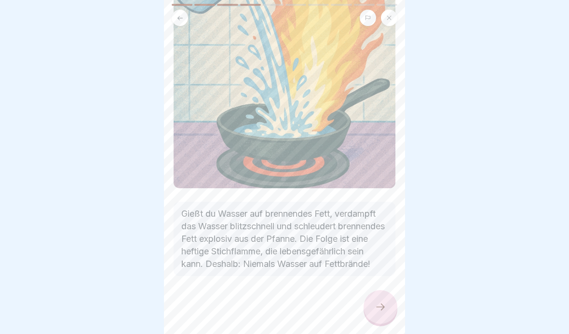
scroll to position [197, 0]
click at [378, 300] on div at bounding box center [380, 307] width 34 height 34
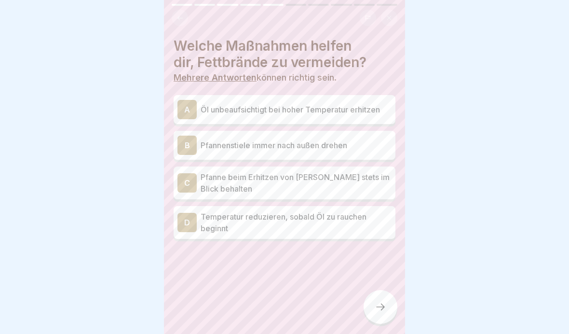
click at [203, 113] on p "Öl unbeaufsichtigt bei hoher Temperatur erhitzen" at bounding box center [296, 110] width 191 height 12
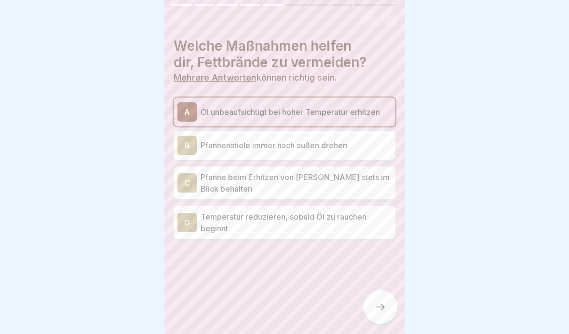
click at [207, 151] on div "B Pfannenstiele immer nach außen drehen" at bounding box center [284, 144] width 214 height 19
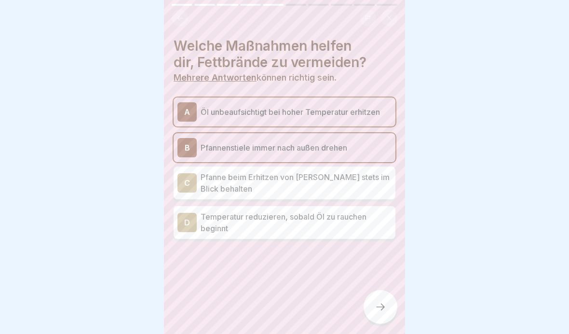
click at [201, 189] on p "Pfanne beim Erhitzen von [PERSON_NAME] stets im Blick behalten" at bounding box center [296, 182] width 191 height 23
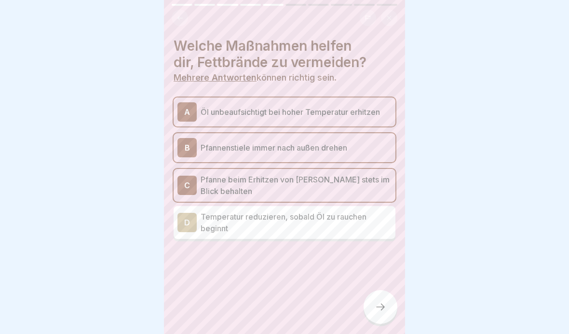
click at [196, 227] on div "D" at bounding box center [186, 222] width 19 height 19
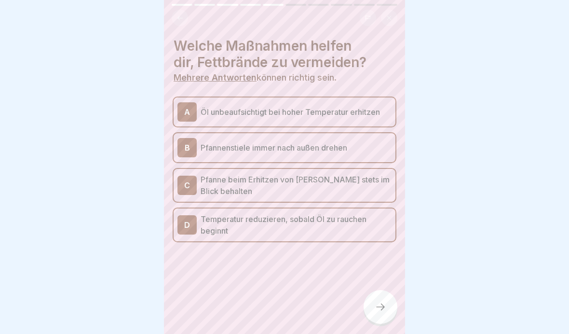
click at [372, 300] on div at bounding box center [380, 307] width 34 height 34
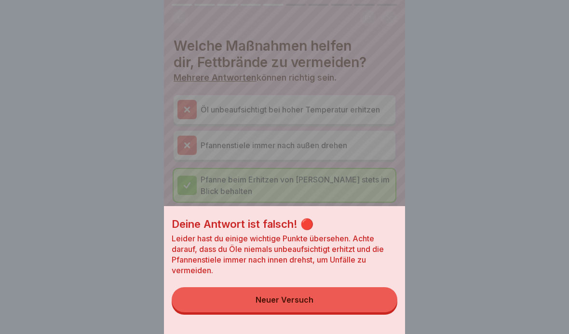
click at [295, 300] on div "Neuer Versuch" at bounding box center [284, 299] width 58 height 9
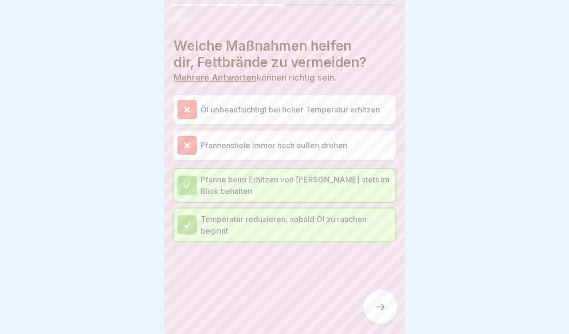
click at [346, 189] on p "Pfanne beim Erhitzen von [PERSON_NAME] stets im Blick behalten" at bounding box center [296, 185] width 191 height 23
click at [377, 296] on div at bounding box center [380, 307] width 34 height 34
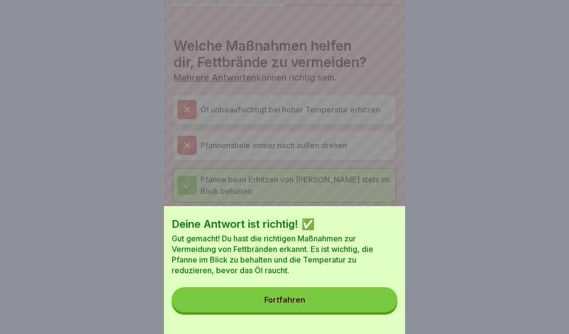
click at [359, 300] on button "Fortfahren" at bounding box center [285, 299] width 226 height 25
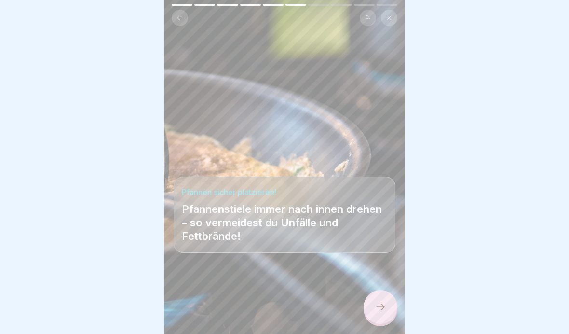
click at [383, 300] on icon at bounding box center [381, 307] width 12 height 12
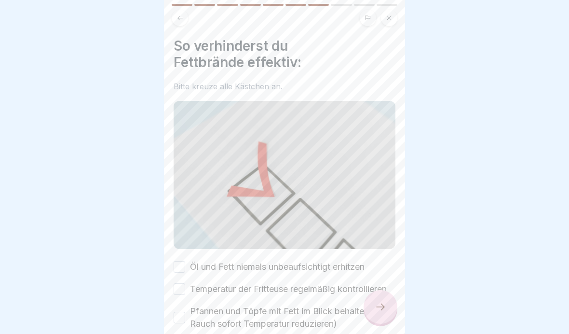
click at [378, 300] on div at bounding box center [380, 307] width 34 height 34
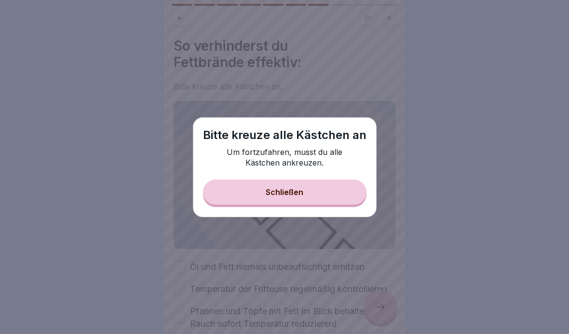
click at [210, 197] on button "Schließen" at bounding box center [284, 191] width 163 height 25
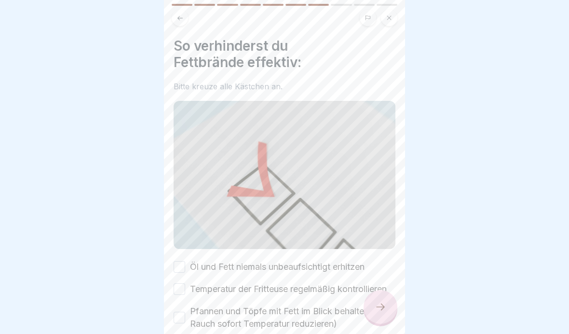
click at [180, 264] on button "Öl und Fett niemals unbeaufsichtigt erhitzen" at bounding box center [180, 267] width 12 height 12
click at [190, 300] on label "Pfannen und Töpfe mit Fett im Blick behalten (bei Rauch sofort Temperatur reduz…" at bounding box center [292, 317] width 205 height 25
click at [185, 300] on button "Pfannen und Töpfe mit Fett im Blick behalten (bei Rauch sofort Temperatur reduz…" at bounding box center [180, 317] width 12 height 12
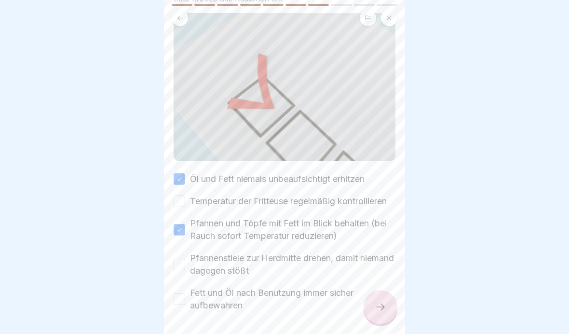
scroll to position [107, 0]
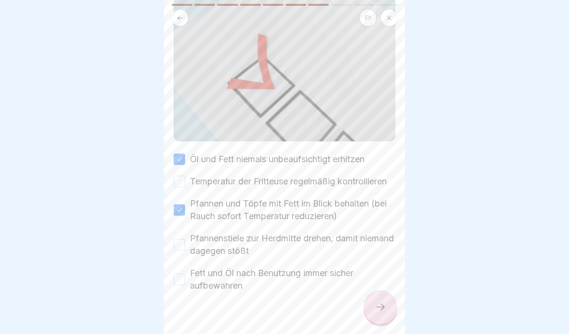
click at [175, 170] on div "Öl und Fett niemals unbeaufsichtigt erhitzen Temperatur der Fritteuse regelmäßi…" at bounding box center [285, 222] width 222 height 139
click at [175, 180] on button "Temperatur der Fritteuse regelmäßig kontrollieren" at bounding box center [180, 181] width 12 height 12
click at [181, 247] on button "Pfannenstiele zur Herdmitte drehen, damit niemand dagegen stößt" at bounding box center [180, 245] width 12 height 12
click at [182, 280] on button "Fett und Öl nach Benutzung immer sicher aufbewahren" at bounding box center [180, 279] width 12 height 12
click at [387, 300] on div at bounding box center [380, 307] width 34 height 34
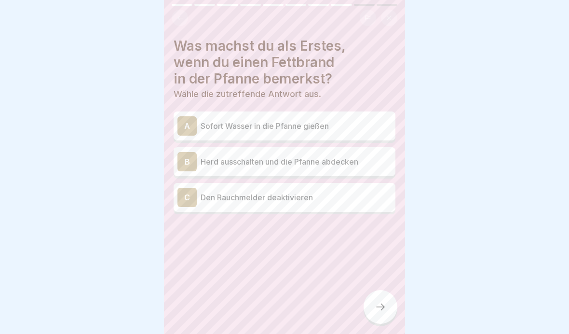
click at [205, 169] on div "B Herd ausschalten und die Pfanne abdecken" at bounding box center [284, 161] width 214 height 19
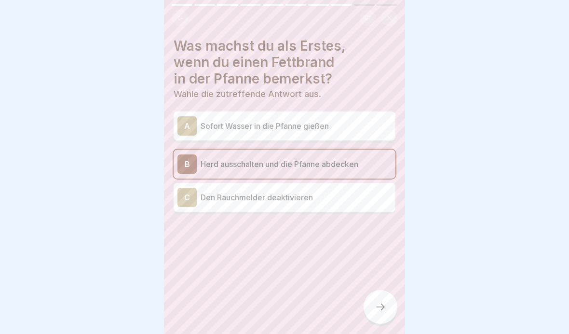
click at [400, 300] on div "Was machst du als Erstes, wenn du einen Fettbrand in der Pfanne bemerkst? Wähle…" at bounding box center [284, 167] width 241 height 334
click at [391, 300] on div at bounding box center [380, 307] width 34 height 34
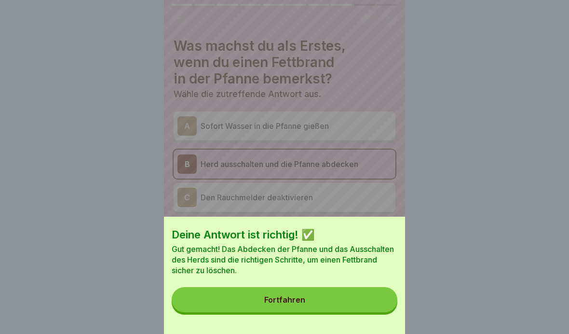
click at [382, 300] on button "Fortfahren" at bounding box center [285, 299] width 226 height 25
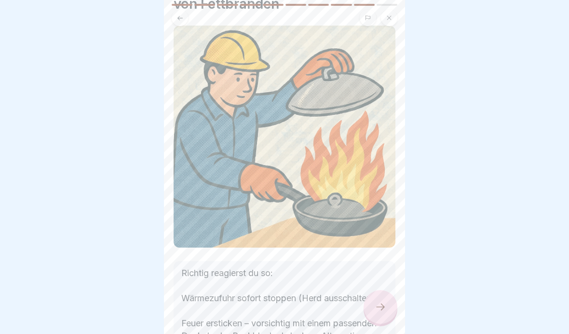
scroll to position [76, 0]
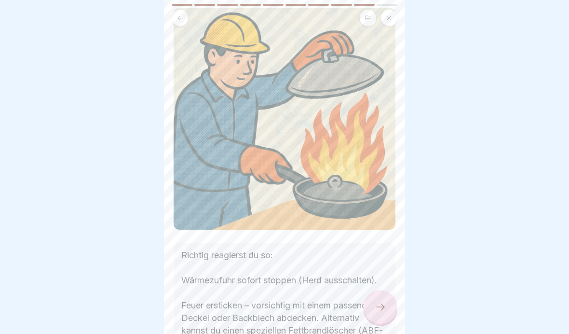
click at [385, 300] on icon at bounding box center [381, 307] width 12 height 12
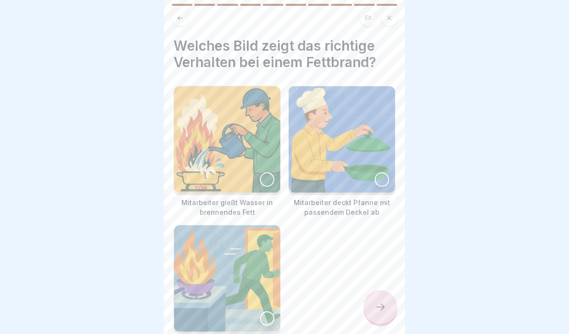
click at [371, 191] on img at bounding box center [342, 139] width 106 height 106
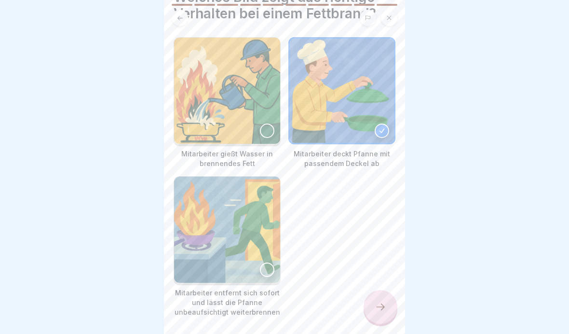
scroll to position [63, 0]
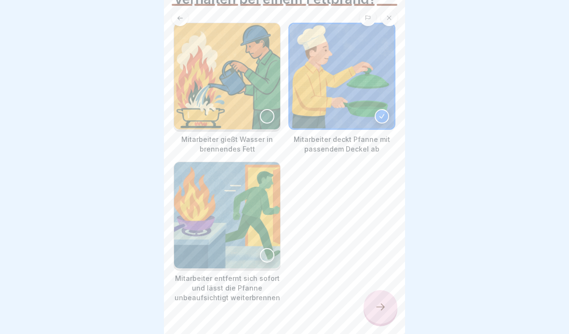
click at [382, 300] on icon at bounding box center [380, 306] width 9 height 7
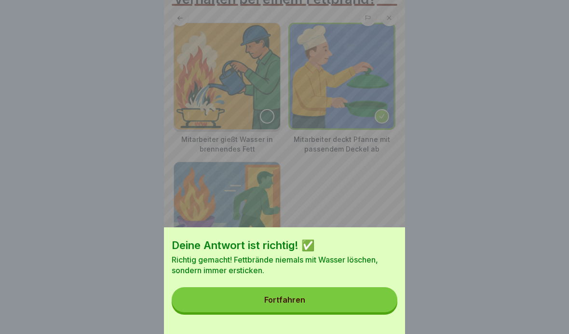
click at [371, 300] on button "Fortfahren" at bounding box center [285, 299] width 226 height 25
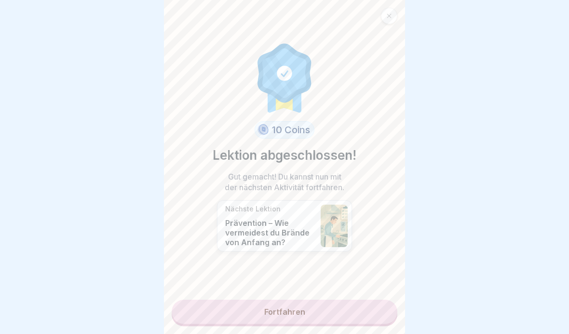
click at [199, 300] on link "Fortfahren" at bounding box center [285, 311] width 226 height 24
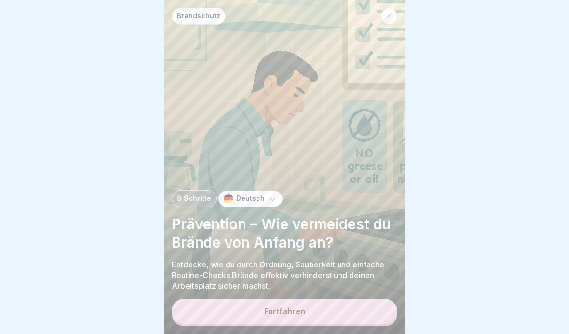
click at [201, 300] on button "Fortfahren" at bounding box center [285, 310] width 226 height 25
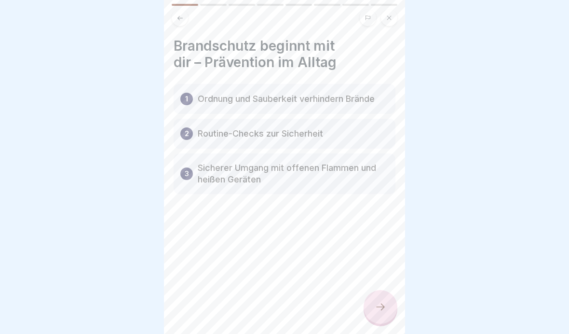
click at [381, 300] on div at bounding box center [380, 307] width 34 height 34
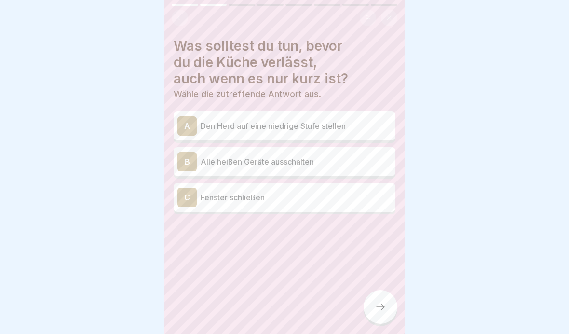
click at [197, 166] on div "B Alle heißen Geräte ausschalten" at bounding box center [284, 161] width 214 height 19
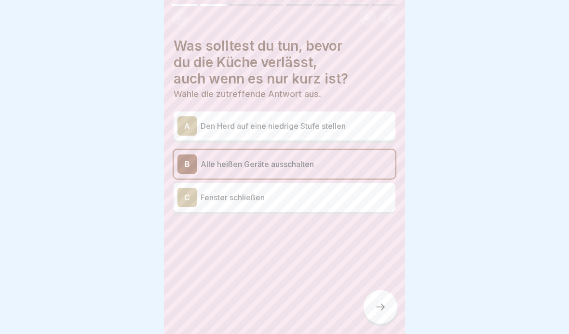
click at [202, 194] on p "Fenster schließen" at bounding box center [296, 197] width 191 height 12
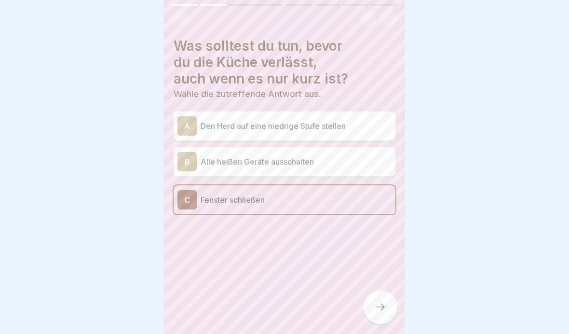
click at [194, 157] on div "B" at bounding box center [186, 161] width 19 height 19
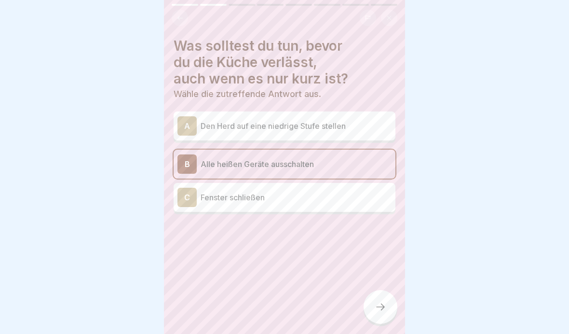
click at [384, 300] on icon at bounding box center [380, 306] width 9 height 7
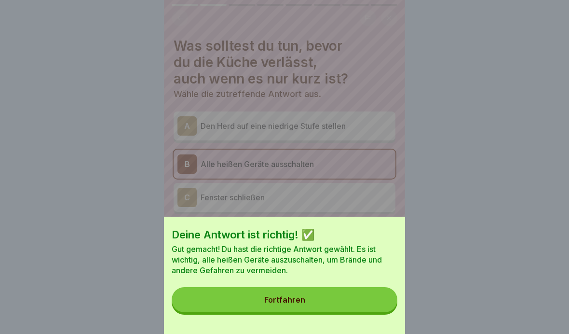
click at [386, 300] on button "Fortfahren" at bounding box center [285, 299] width 226 height 25
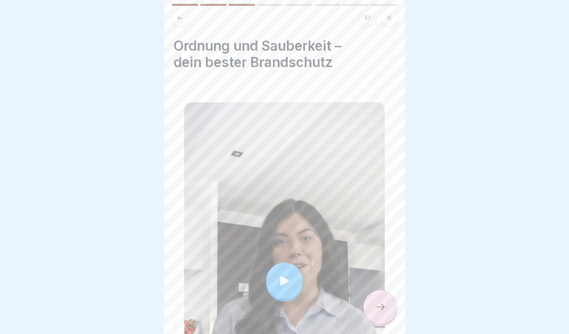
click at [283, 274] on div at bounding box center [284, 280] width 37 height 37
click at [372, 300] on div at bounding box center [380, 307] width 34 height 34
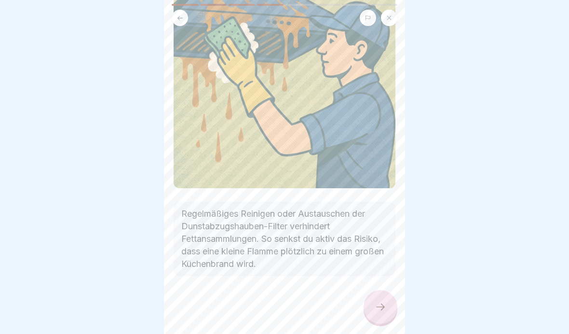
click at [389, 300] on div at bounding box center [380, 307] width 34 height 34
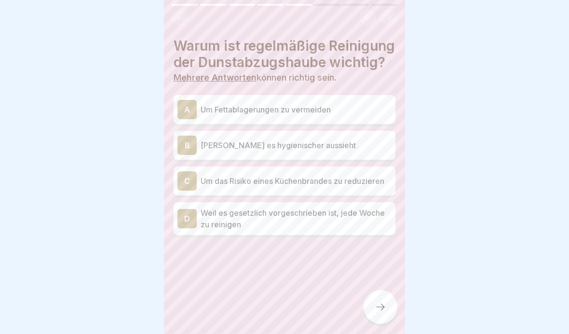
scroll to position [101, 0]
click at [357, 106] on p "Um Fettablagerungen zu vermeiden" at bounding box center [296, 110] width 191 height 12
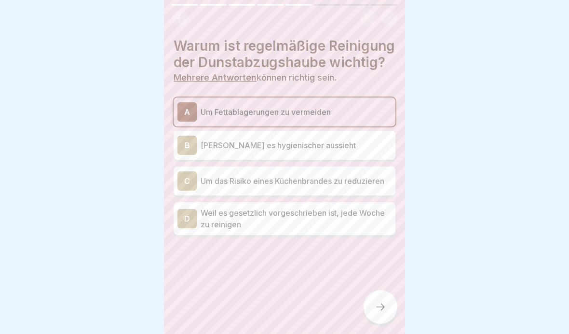
click at [366, 186] on p "Um das Risiko eines Küchenbrandes zu reduzieren" at bounding box center [296, 181] width 191 height 12
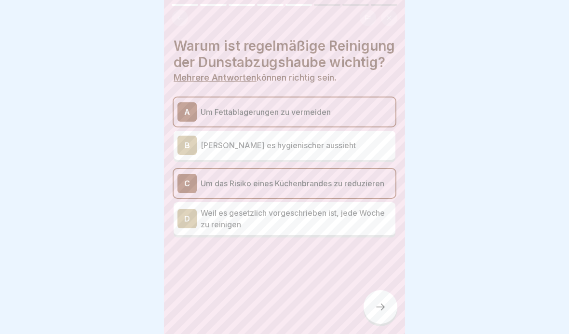
click at [382, 300] on icon at bounding box center [381, 307] width 12 height 12
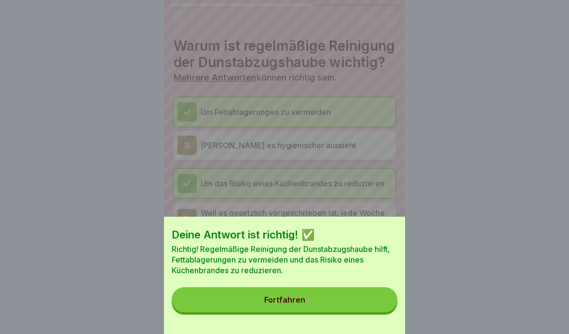
click at [367, 300] on button "Fortfahren" at bounding box center [285, 299] width 226 height 25
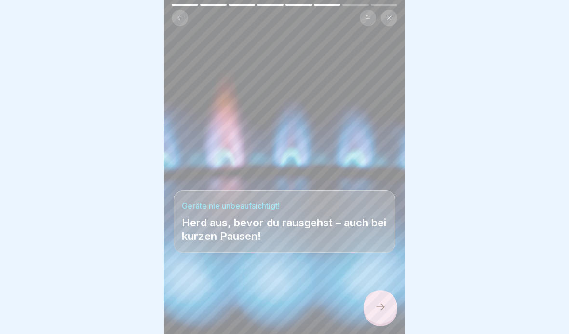
click at [383, 300] on icon at bounding box center [380, 306] width 9 height 7
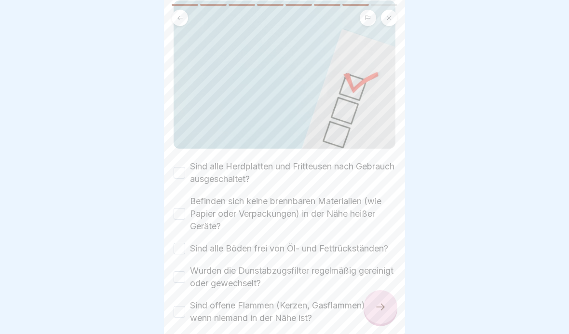
scroll to position [109, 0]
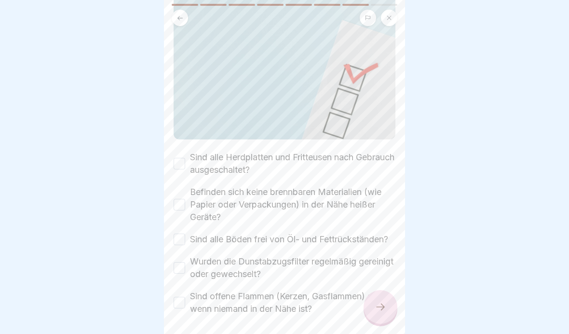
click at [182, 202] on button "Befinden sich keine brennbaren Materialien (wie Papier oder Verpackungen) in de…" at bounding box center [180, 205] width 12 height 12
click at [185, 157] on div "Sind alle Herdplatten und Fritteusen nach Gebrauch ausgeschaltet?" at bounding box center [285, 163] width 222 height 25
click at [178, 174] on div "Sind alle Herdplatten und Fritteusen nach Gebrauch ausgeschaltet?" at bounding box center [285, 163] width 222 height 25
click at [182, 162] on button "Sind alle Herdplatten und Fritteusen nach Gebrauch ausgeschaltet?" at bounding box center [180, 164] width 12 height 12
click at [185, 234] on button "Sind alle Böden frei von Öl- und Fettrückständen?" at bounding box center [180, 239] width 12 height 12
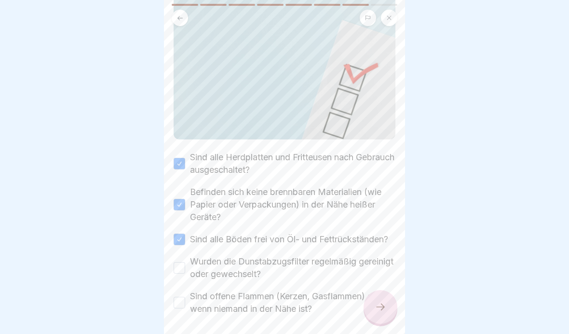
click at [181, 272] on button "Wurden die Dunstabzugsfilter regelmäßig gereinigt oder gewechselt?" at bounding box center [180, 268] width 12 height 12
click at [176, 298] on button "Sind offene Flammen (Kerzen, Gasflammen) aus, wenn niemand in der Nähe ist?" at bounding box center [180, 302] width 12 height 12
click at [373, 300] on div at bounding box center [380, 307] width 34 height 34
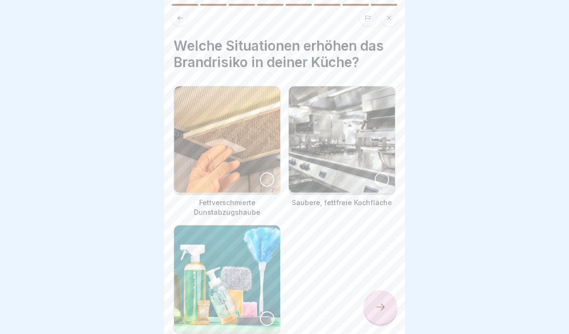
click at [211, 148] on img at bounding box center [227, 139] width 106 height 106
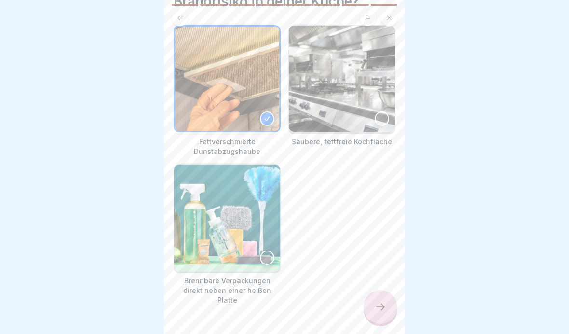
scroll to position [79, 0]
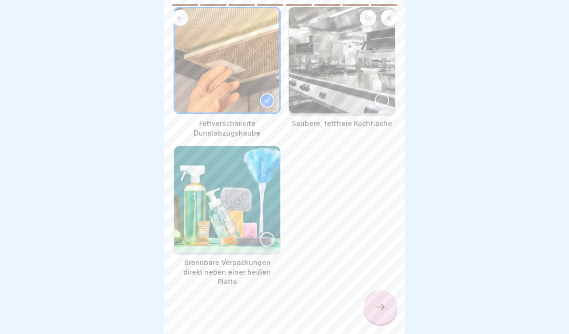
click at [203, 212] on img at bounding box center [227, 199] width 106 height 106
click at [383, 300] on icon at bounding box center [380, 306] width 9 height 7
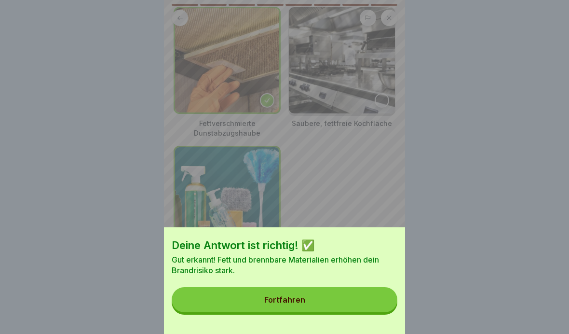
click at [382, 300] on button "Fortfahren" at bounding box center [285, 299] width 226 height 25
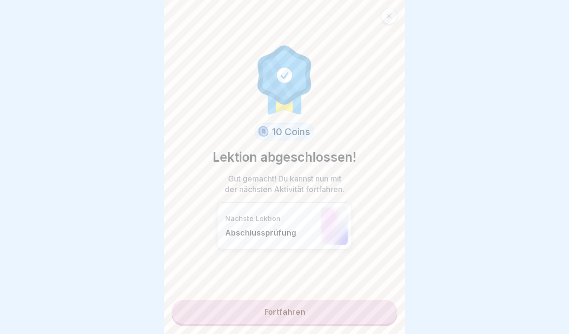
click at [365, 300] on link "Fortfahren" at bounding box center [285, 311] width 226 height 24
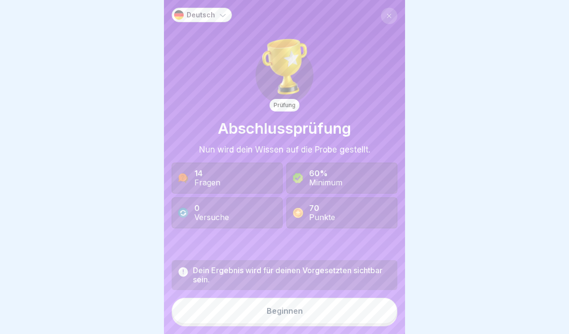
click at [358, 300] on button "Beginnen" at bounding box center [285, 310] width 226 height 26
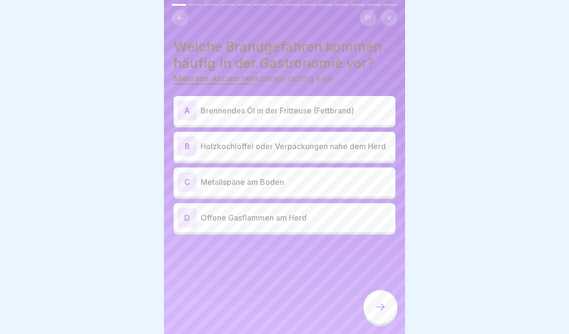
click at [205, 117] on div "A Brennendes Öl in der Fritteuse (Fettbrand)" at bounding box center [284, 110] width 214 height 19
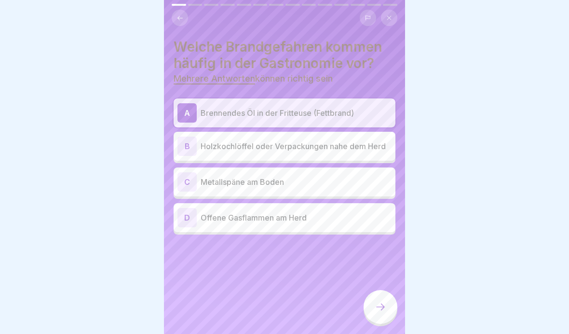
click at [209, 154] on div "B Holzkochlöffel oder Verpackungen nahe dem Herd" at bounding box center [284, 145] width 214 height 19
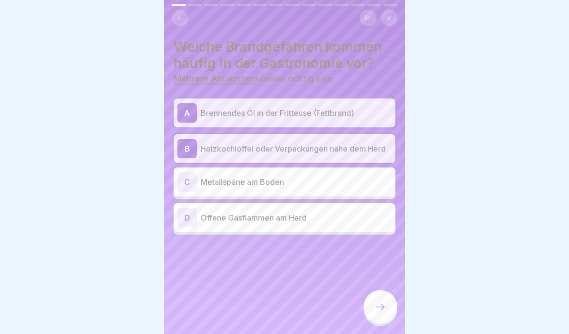
click at [213, 223] on div "D Offene Gasflammen am Herd" at bounding box center [284, 217] width 214 height 19
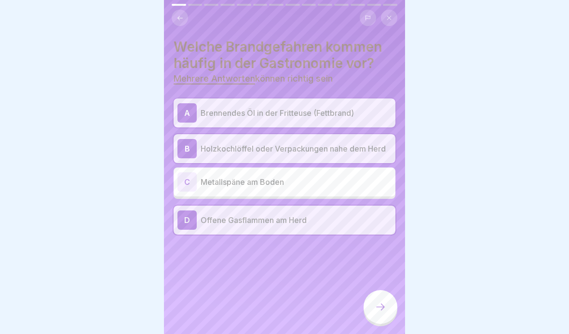
click at [384, 300] on icon at bounding box center [381, 307] width 12 height 12
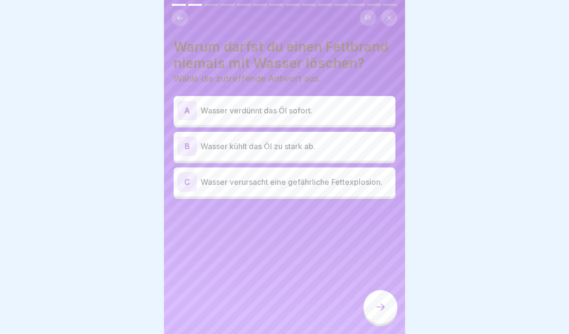
click at [204, 186] on p "Wasser verursacht eine gefährliche Fettexplosion." at bounding box center [296, 182] width 191 height 12
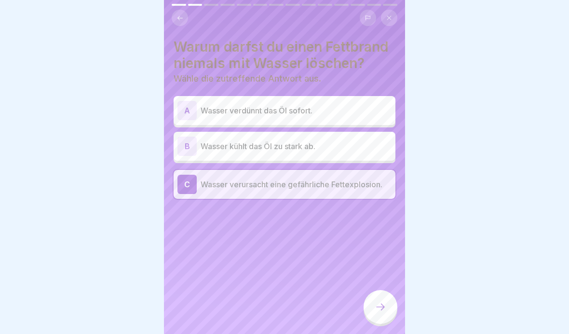
click at [392, 300] on div at bounding box center [380, 307] width 34 height 34
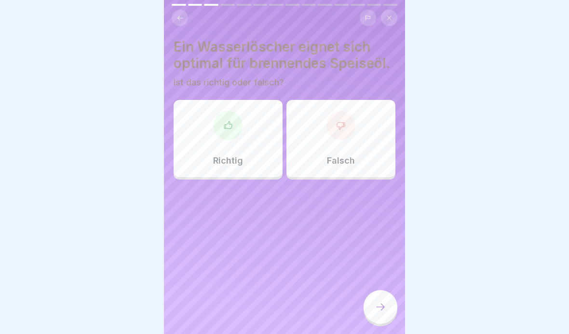
click at [314, 161] on div "Falsch" at bounding box center [340, 138] width 109 height 77
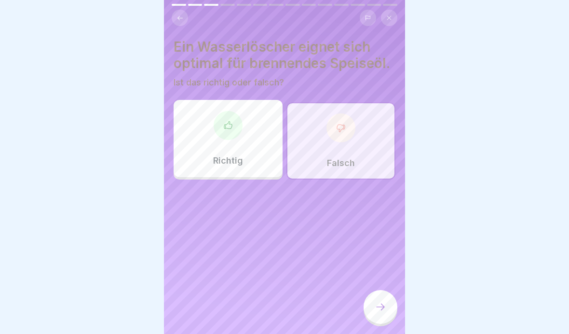
click at [390, 300] on div at bounding box center [380, 307] width 34 height 34
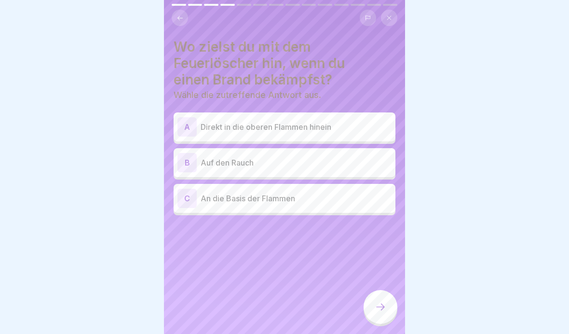
click at [213, 199] on p "An die Basis der Flammen" at bounding box center [296, 198] width 191 height 12
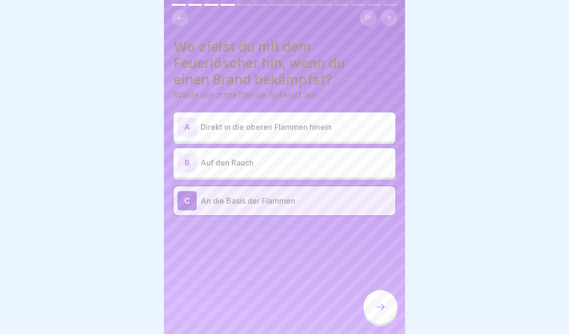
click at [392, 300] on div at bounding box center [380, 307] width 34 height 34
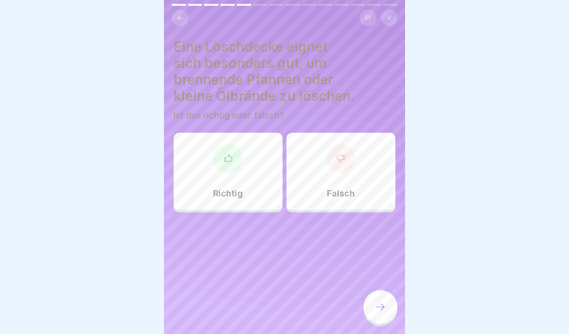
click at [228, 183] on div "Richtig" at bounding box center [228, 171] width 109 height 77
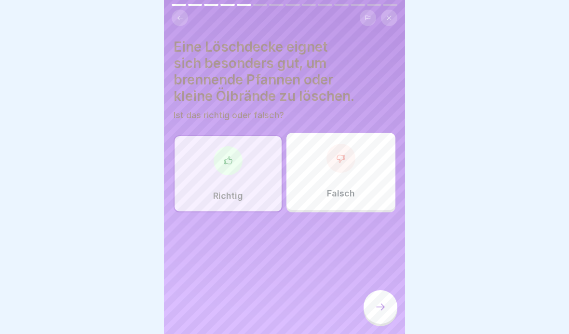
click at [390, 300] on div at bounding box center [380, 307] width 34 height 34
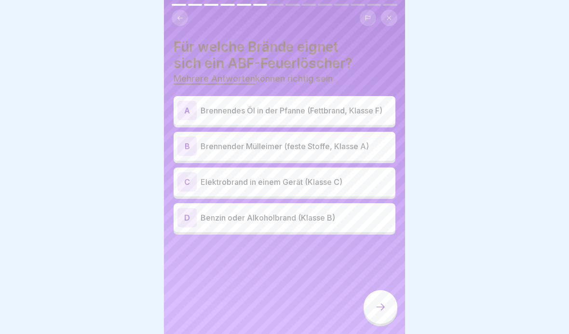
click at [210, 111] on p "Brennendes Öl in der Pfanne (Fettbrand, Klasse F)" at bounding box center [296, 111] width 191 height 12
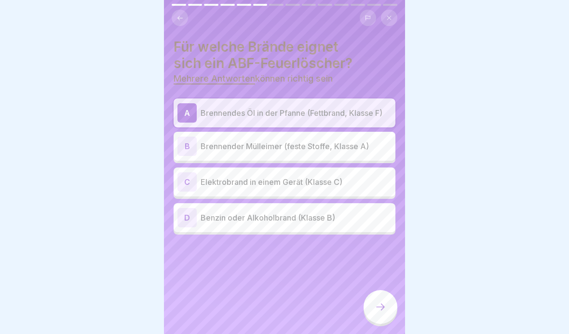
click at [218, 146] on p "Brennender Mülleimer (feste Stoffe, Klasse A)" at bounding box center [296, 146] width 191 height 12
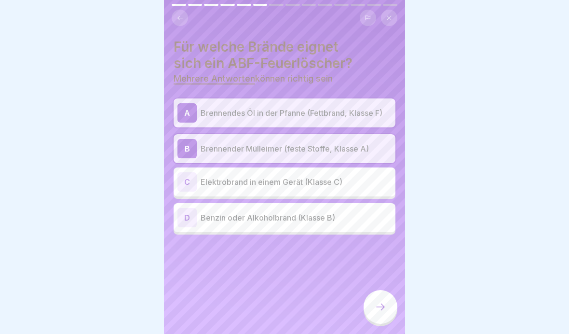
click at [233, 229] on div "D Benzin oder Alkoholbrand (Klasse B)" at bounding box center [285, 217] width 222 height 29
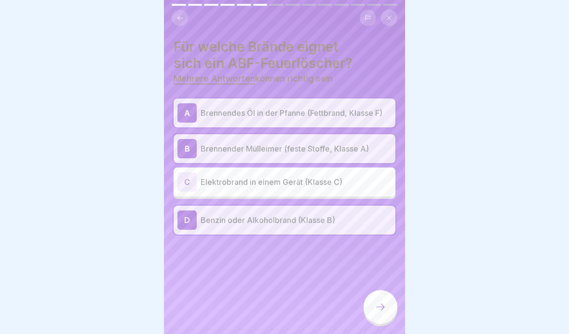
click at [392, 300] on div at bounding box center [380, 307] width 34 height 34
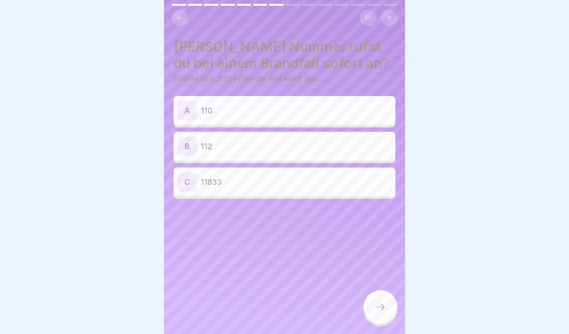
click at [213, 148] on p "112" at bounding box center [296, 146] width 191 height 12
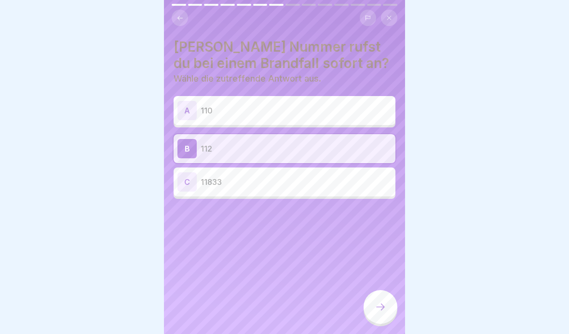
click at [384, 300] on icon at bounding box center [381, 307] width 12 height 12
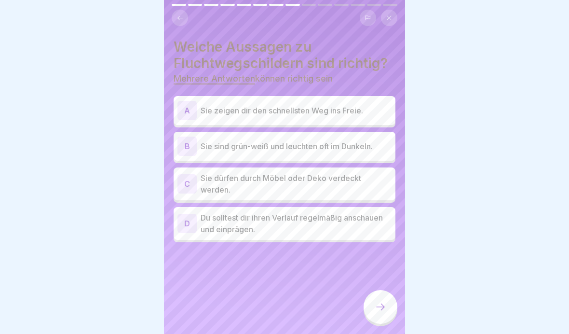
click at [207, 110] on p "Sie zeigen dir den schnellsten Weg ins Freie." at bounding box center [296, 111] width 191 height 12
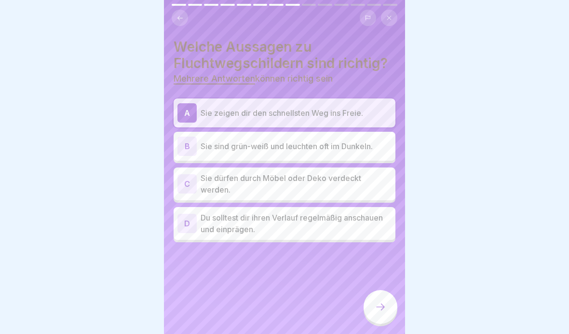
click at [208, 140] on p "Sie sind grün-weiß und leuchten oft im Dunkeln." at bounding box center [296, 146] width 191 height 12
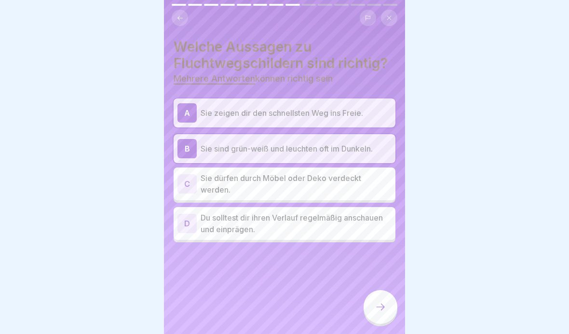
click at [211, 218] on p "Du solltest dir ihren Verlauf regelmäßig anschauen und einprägen." at bounding box center [296, 223] width 191 height 23
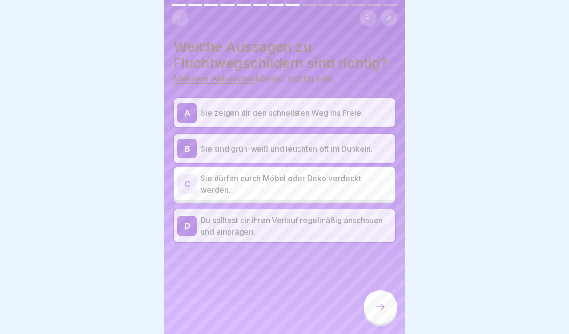
click at [386, 300] on div at bounding box center [380, 307] width 34 height 34
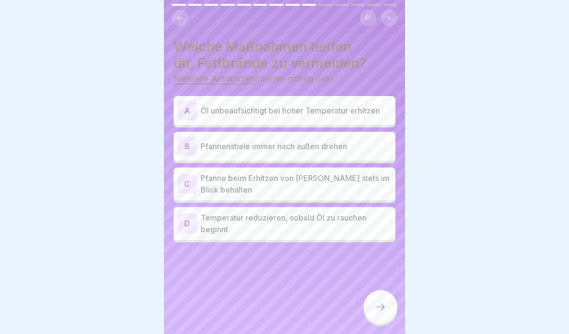
click at [207, 113] on p "Öl unbeaufsichtigt bei hoher Temperatur erhitzen" at bounding box center [296, 111] width 191 height 12
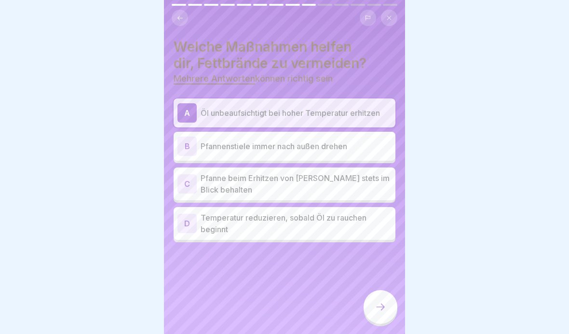
click at [207, 180] on p "Pfanne beim Erhitzen von [PERSON_NAME] stets im Blick behalten" at bounding box center [296, 183] width 191 height 23
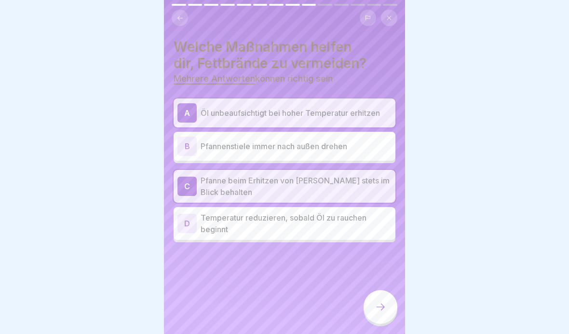
click at [208, 217] on p "Temperatur reduzieren, sobald Öl zu rauchen beginnt" at bounding box center [296, 223] width 191 height 23
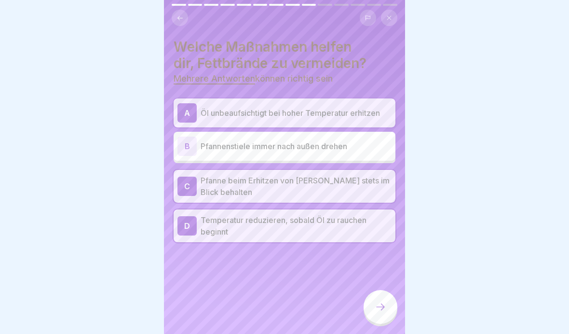
click at [385, 300] on icon at bounding box center [381, 307] width 12 height 12
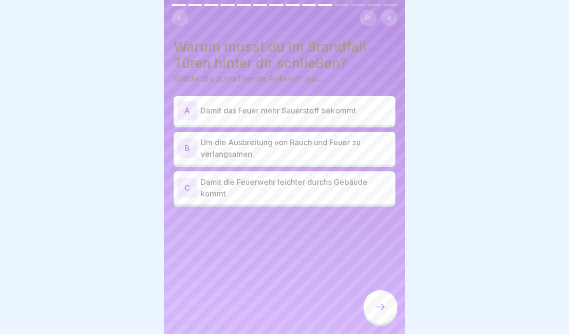
click at [203, 150] on p "Um die Ausbreitung von Rauch und Feuer zu verlangsamen" at bounding box center [296, 147] width 191 height 23
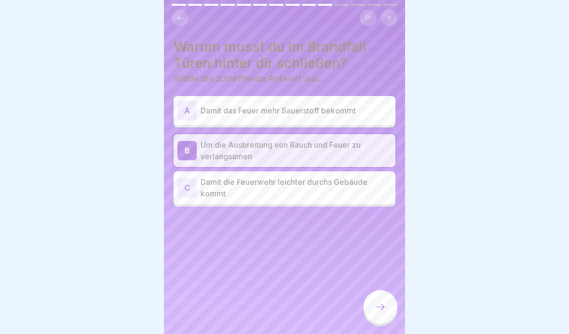
click at [389, 300] on div at bounding box center [380, 307] width 34 height 34
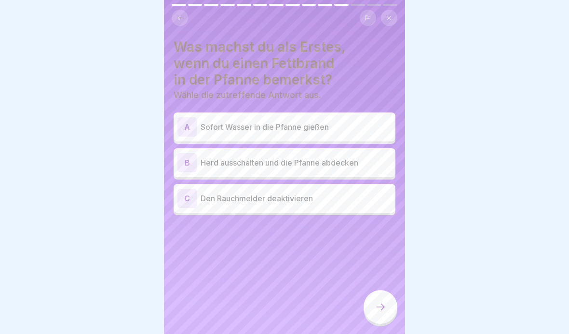
click at [211, 163] on p "Herd ausschalten und die Pfanne abdecken" at bounding box center [296, 163] width 191 height 12
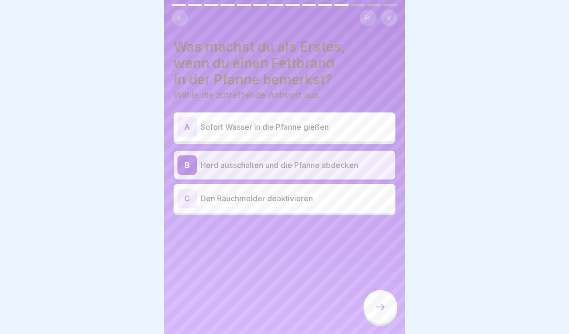
click at [386, 300] on icon at bounding box center [381, 307] width 12 height 12
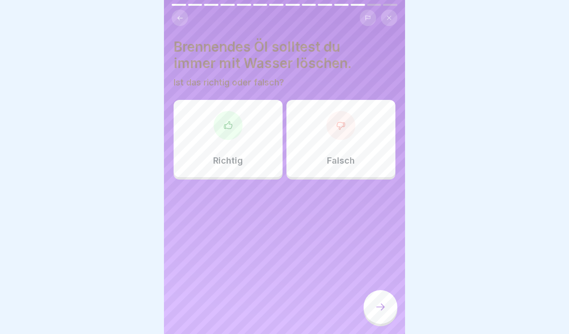
click at [325, 150] on div "Falsch" at bounding box center [340, 138] width 109 height 77
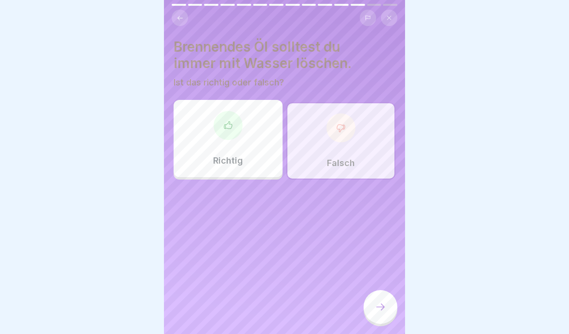
click at [371, 300] on div at bounding box center [380, 307] width 34 height 34
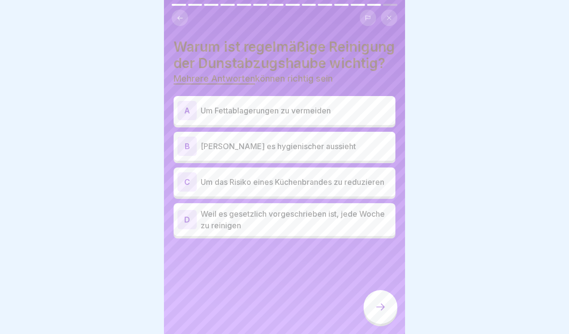
click at [220, 116] on div "A Um Fettablagerungen zu vermeiden" at bounding box center [284, 110] width 214 height 19
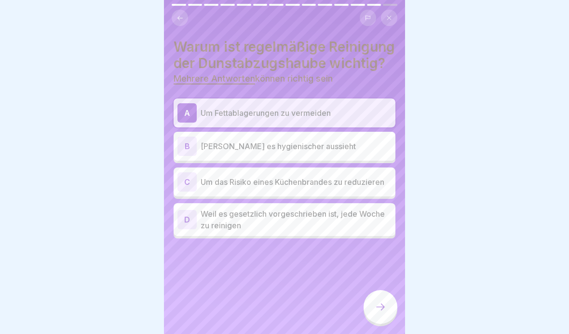
click at [221, 179] on p "Um das Risiko eines Küchenbrandes zu reduzieren" at bounding box center [296, 182] width 191 height 12
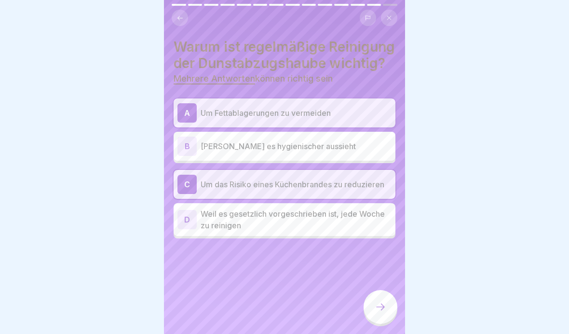
click at [385, 300] on icon at bounding box center [381, 307] width 12 height 12
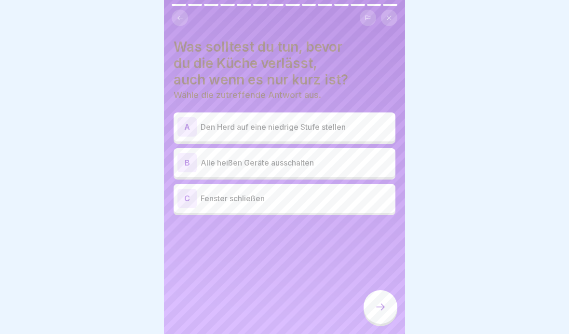
click at [215, 167] on p "Alle heißen Geräte ausschalten" at bounding box center [296, 163] width 191 height 12
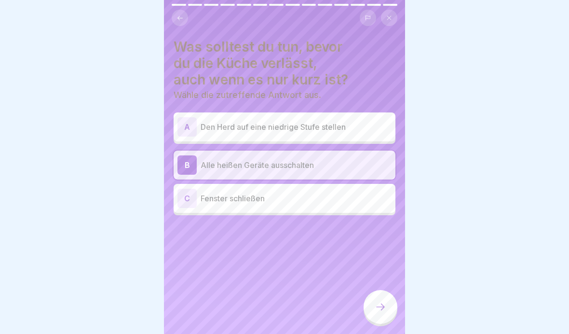
click at [392, 300] on div at bounding box center [380, 307] width 34 height 34
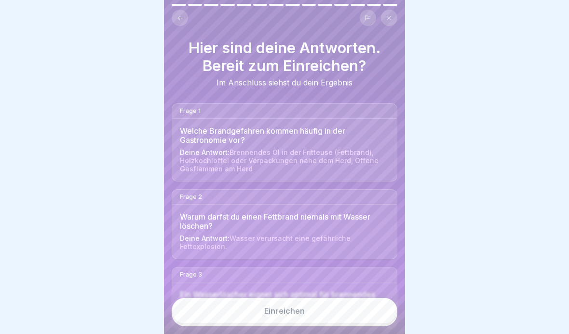
click at [368, 300] on button "Einreichen" at bounding box center [285, 310] width 226 height 26
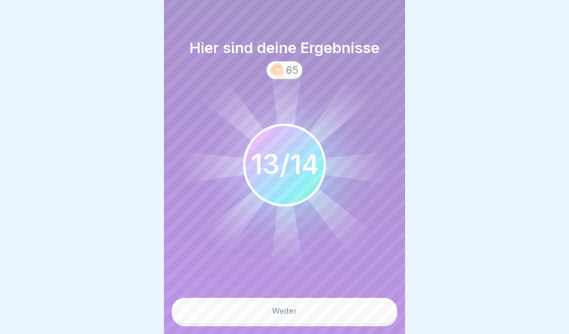
click at [224, 300] on button "Weiter" at bounding box center [285, 310] width 226 height 26
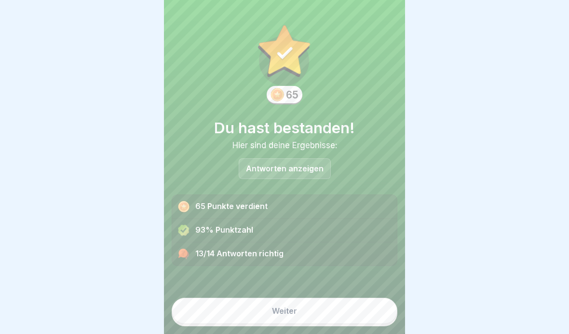
click at [217, 300] on button "Weiter" at bounding box center [285, 310] width 226 height 26
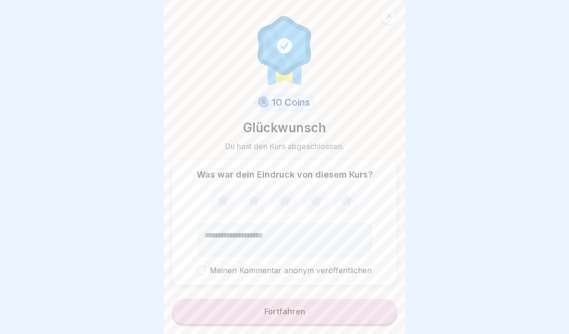
click at [210, 300] on button "Fortfahren" at bounding box center [285, 310] width 226 height 25
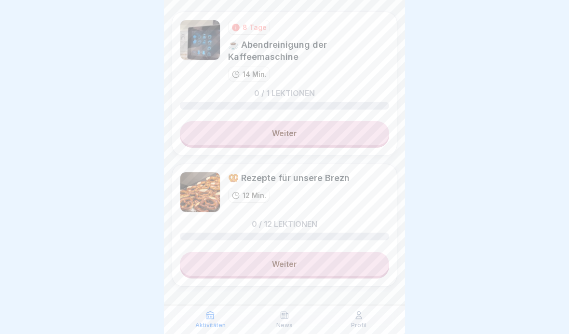
scroll to position [6, 0]
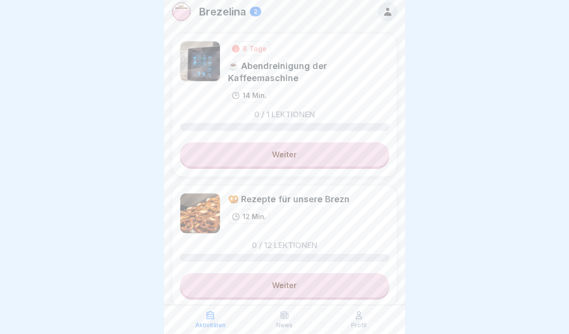
click at [205, 165] on link "Weiter" at bounding box center [284, 154] width 209 height 24
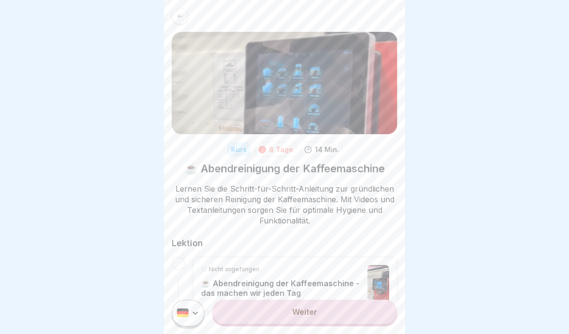
click at [333, 300] on link "Weiter" at bounding box center [304, 311] width 185 height 24
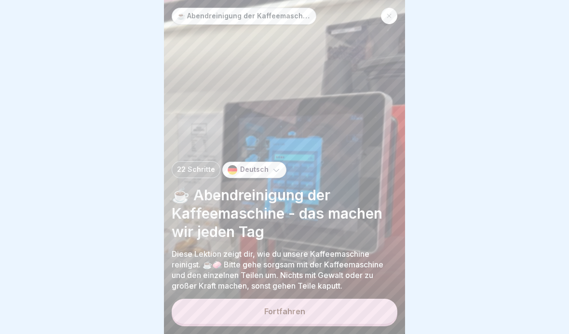
click at [366, 300] on button "Fortfahren" at bounding box center [285, 310] width 226 height 25
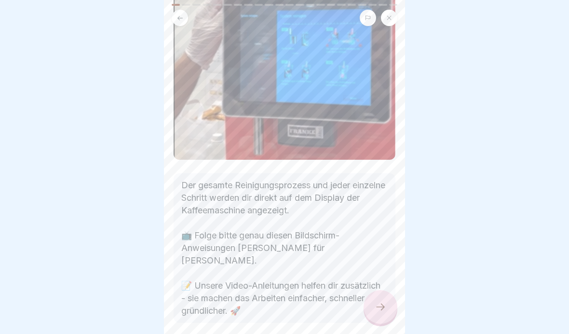
scroll to position [96, 0]
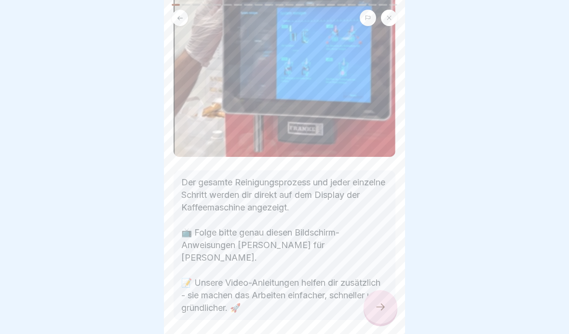
click at [380, 300] on icon at bounding box center [381, 307] width 12 height 12
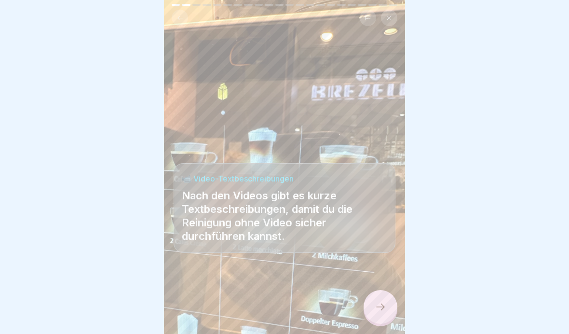
click at [377, 300] on div at bounding box center [380, 307] width 34 height 34
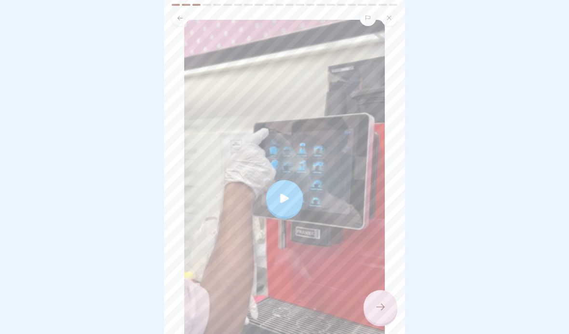
scroll to position [99, 0]
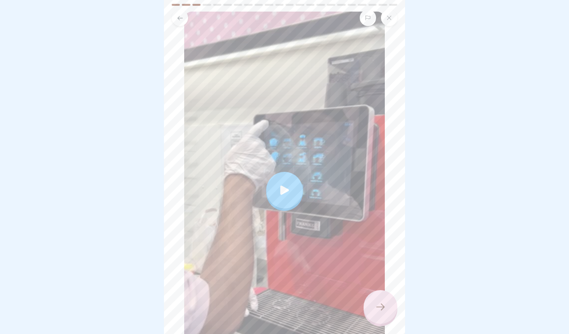
click at [285, 195] on icon at bounding box center [284, 189] width 13 height 13
click at [375, 300] on div at bounding box center [380, 307] width 34 height 34
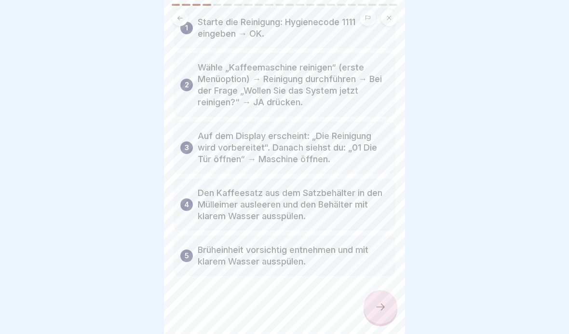
scroll to position [76, 0]
click at [380, 300] on icon at bounding box center [381, 307] width 12 height 12
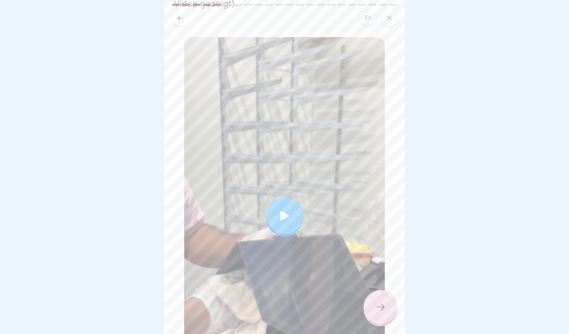
scroll to position [152, 0]
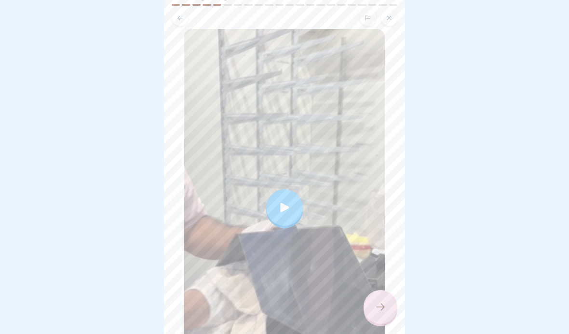
click at [276, 209] on div at bounding box center [284, 207] width 37 height 37
click at [390, 300] on div at bounding box center [380, 307] width 34 height 34
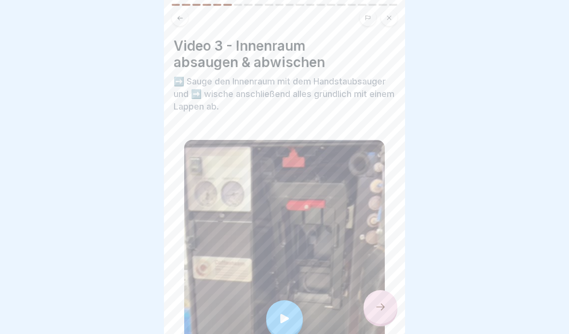
click at [274, 300] on div at bounding box center [284, 318] width 37 height 37
click at [380, 300] on icon at bounding box center [381, 307] width 12 height 12
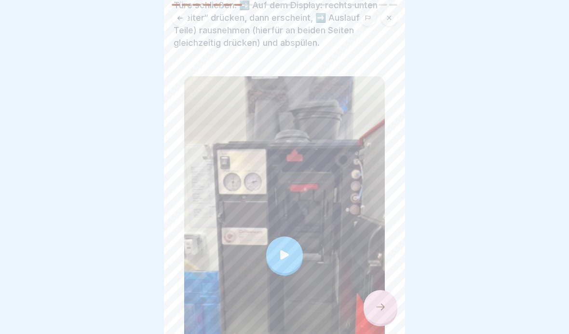
scroll to position [114, 0]
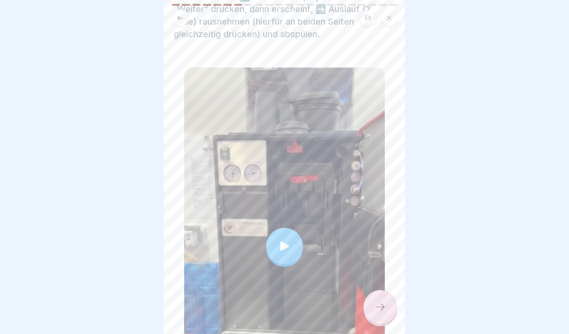
click at [282, 254] on div at bounding box center [284, 246] width 37 height 37
click at [377, 300] on icon at bounding box center [381, 307] width 12 height 12
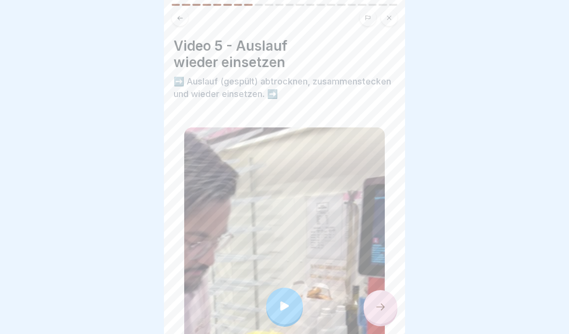
click at [282, 300] on icon at bounding box center [284, 305] width 13 height 13
click at [373, 300] on div at bounding box center [380, 307] width 34 height 34
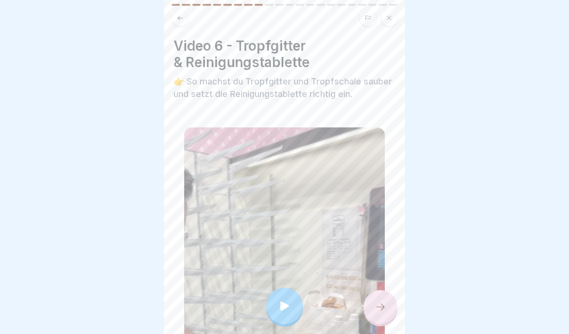
click at [281, 300] on div at bounding box center [284, 305] width 37 height 37
click at [378, 300] on div at bounding box center [380, 307] width 34 height 34
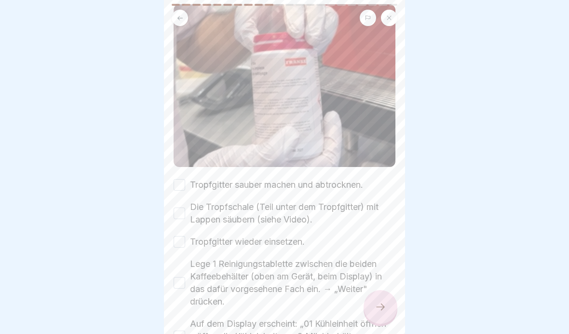
scroll to position [97, 0]
click at [181, 189] on button "Tropfgitter sauber machen und abtrocknen." at bounding box center [180, 184] width 12 height 12
click at [185, 213] on button "Die Tropfschale (Teil unter dem Tropfgitter) mit Lappen säubern (siehe Video)." at bounding box center [180, 212] width 12 height 12
click at [191, 243] on label "Tropfgitter wieder einsetzen." at bounding box center [247, 240] width 115 height 13
click at [185, 243] on button "Tropfgitter wieder einsetzen." at bounding box center [180, 241] width 12 height 12
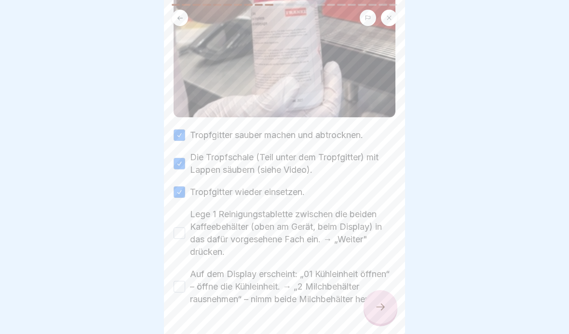
scroll to position [148, 0]
click at [183, 233] on button "Lege 1 Reinigungstablette zwischen die beiden Kaffeebehälter (oben am Gerät, be…" at bounding box center [180, 232] width 12 height 12
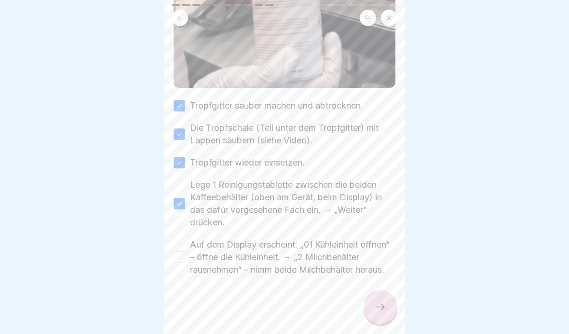
scroll to position [188, 0]
click at [184, 251] on button "Auf dem Display erscheint: „01 Kühleinheit öffnen“ – öffne die Kühleinheit. → „…" at bounding box center [180, 257] width 12 height 12
click at [379, 300] on icon at bounding box center [381, 307] width 12 height 12
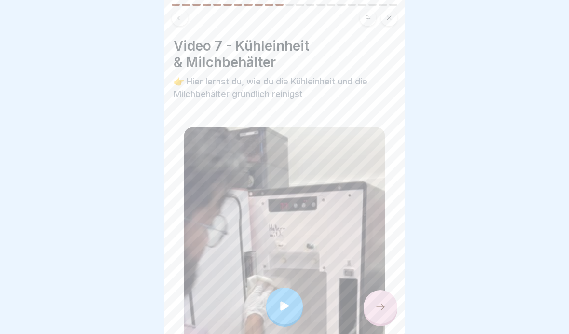
click at [290, 300] on icon at bounding box center [284, 305] width 13 height 13
click at [376, 300] on div at bounding box center [380, 307] width 34 height 34
click at [389, 300] on div at bounding box center [380, 307] width 34 height 34
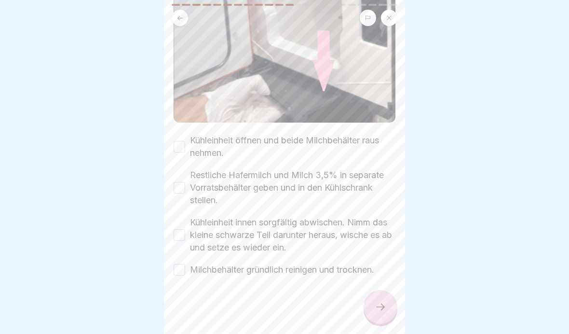
scroll to position [135, 0]
click at [179, 167] on div "Kühleinheit öffnen und beide Milchbehälter raus nehmen. Restliche Hafermilch un…" at bounding box center [285, 205] width 222 height 142
click at [188, 141] on div "Kühleinheit öffnen und beide Milchbehälter raus nehmen." at bounding box center [285, 146] width 222 height 25
click at [181, 182] on button "Restliche Hafermilch und Milch 3,5% in separate Vorratsbehälter geben und in de…" at bounding box center [180, 188] width 12 height 12
click at [185, 144] on button "Kühleinheit öffnen und beide Milchbehälter raus nehmen." at bounding box center [180, 147] width 12 height 12
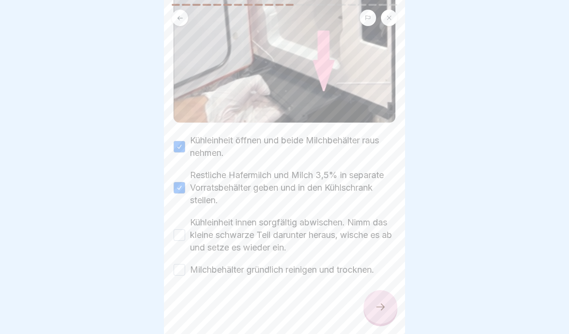
click at [192, 216] on label "Kühleinheit innen sorgfältig abwischen. Nimm das kleine schwarze Teil darunter …" at bounding box center [292, 235] width 205 height 38
click at [185, 229] on button "Kühleinheit innen sorgfältig abwischen. Nimm das kleine schwarze Teil darunter …" at bounding box center [180, 235] width 12 height 12
click at [193, 268] on label "Milchbehälter gründlich reinigen und trocknen." at bounding box center [282, 269] width 184 height 13
click at [185, 268] on button "Milchbehälter gründlich reinigen und trocknen." at bounding box center [180, 270] width 12 height 12
click at [384, 300] on icon at bounding box center [381, 307] width 12 height 12
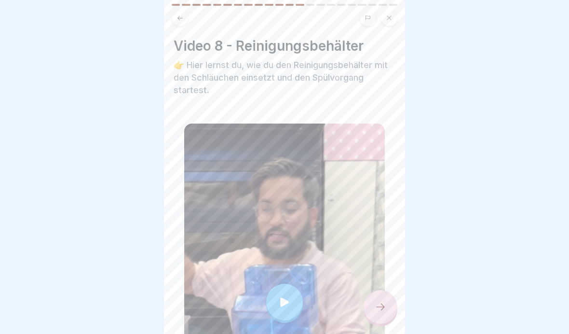
click at [285, 300] on icon at bounding box center [284, 301] width 13 height 13
click at [369, 297] on div at bounding box center [380, 307] width 34 height 34
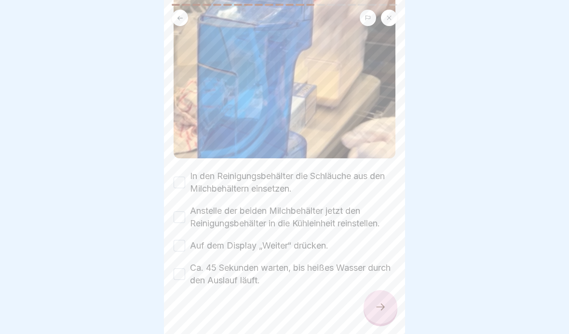
scroll to position [145, 0]
click at [184, 184] on button "In den Reinigungsbehälter die Schläuche aus den Milchbehältern einsetzen." at bounding box center [180, 182] width 12 height 12
click at [190, 221] on label "Anstelle der beiden Milchbehälter jetzt den Reinigungsbehälter in die Kühleinhe…" at bounding box center [292, 216] width 205 height 25
click at [185, 221] on button "Anstelle der beiden Milchbehälter jetzt den Reinigungsbehälter in die Kühleinhe…" at bounding box center [180, 217] width 12 height 12
click at [180, 251] on button "Auf dem Display „Weiter“ drücken." at bounding box center [180, 245] width 12 height 12
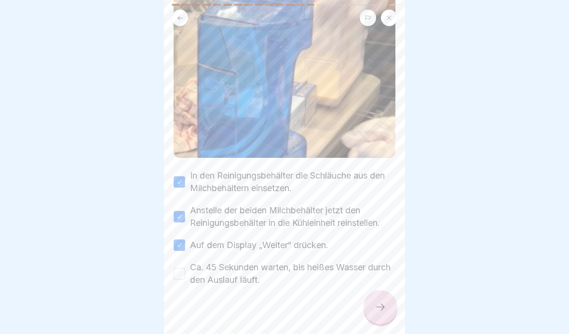
click at [183, 274] on button "Ca. 45 Sekunden warten, bis heißes Wasser durch den Auslauf läuft." at bounding box center [180, 274] width 12 height 12
click at [371, 300] on div at bounding box center [380, 307] width 34 height 34
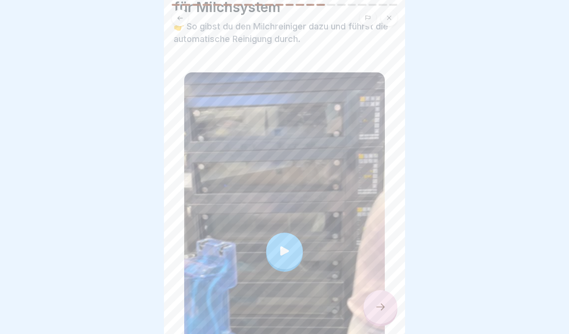
scroll to position [56, 0]
click at [281, 248] on icon at bounding box center [284, 249] width 9 height 9
click at [391, 300] on div at bounding box center [380, 307] width 34 height 34
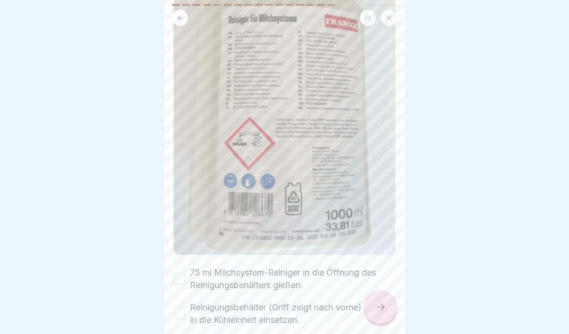
scroll to position [203, 0]
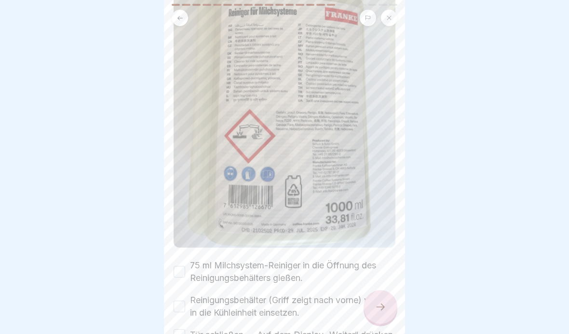
click at [184, 277] on button "75 ml Milchsystem-Reiniger in die Öffnung des Reinigungsbehälters gießen." at bounding box center [180, 272] width 12 height 12
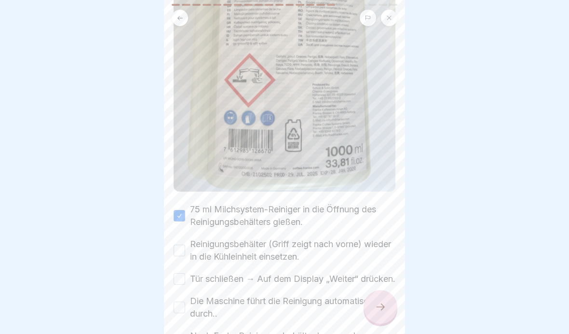
scroll to position [258, 0]
click at [174, 249] on button "Reinigungsbehälter (Griff zeigt nach vorne) wieder in die Kühleinheit einsetzen." at bounding box center [180, 251] width 12 height 12
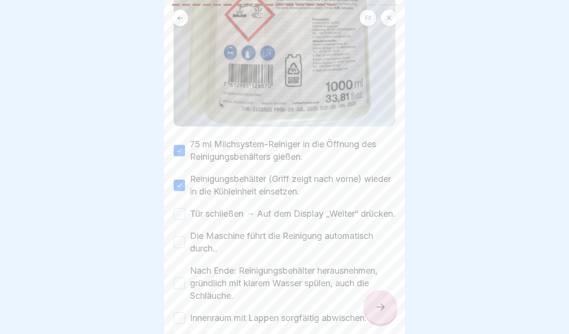
scroll to position [330, 0]
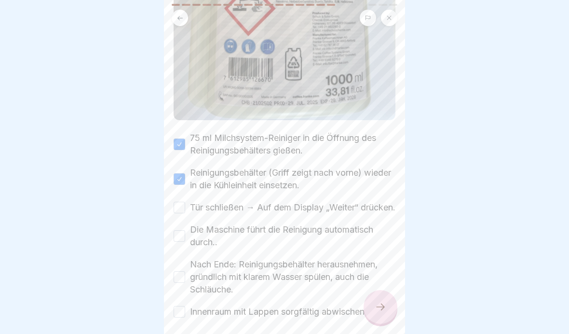
click at [190, 213] on label "Tür schließen → Auf dem Display „Weiter“ drücken." at bounding box center [292, 207] width 205 height 13
click at [185, 213] on button "Tür schließen → Auf dem Display „Weiter“ drücken." at bounding box center [180, 207] width 12 height 12
click at [190, 243] on label "Die Maschine führt die Reinigung automatisch durch.." at bounding box center [292, 235] width 205 height 25
click at [185, 241] on button "Die Maschine führt die Reinigung automatisch durch.." at bounding box center [180, 236] width 12 height 12
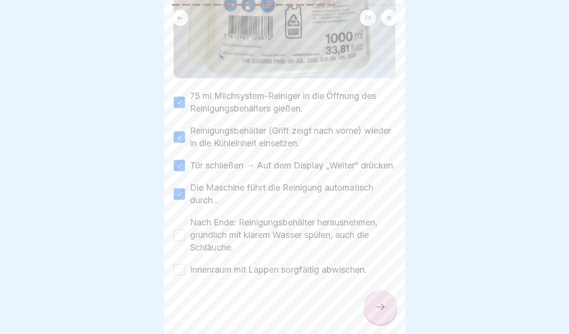
scroll to position [385, 0]
click at [183, 237] on button "Nach Ende: Reinigungsbehälter herausnehmen, gründlich mit klarem Wasser spülen,…" at bounding box center [180, 235] width 12 height 12
click at [184, 272] on button "Innenraum mit Lappen sorgfältig abwischen." at bounding box center [180, 270] width 12 height 12
click at [377, 300] on icon at bounding box center [381, 307] width 12 height 12
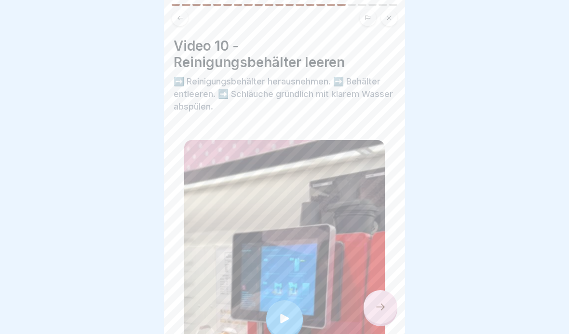
click at [291, 300] on div at bounding box center [284, 318] width 37 height 37
click at [380, 300] on icon at bounding box center [381, 307] width 12 height 12
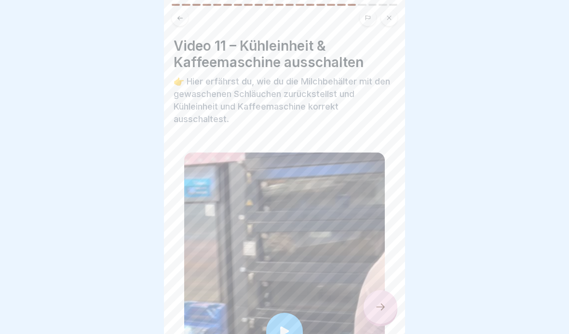
click at [289, 300] on div at bounding box center [284, 330] width 201 height 357
click at [384, 300] on icon at bounding box center [381, 307] width 12 height 12
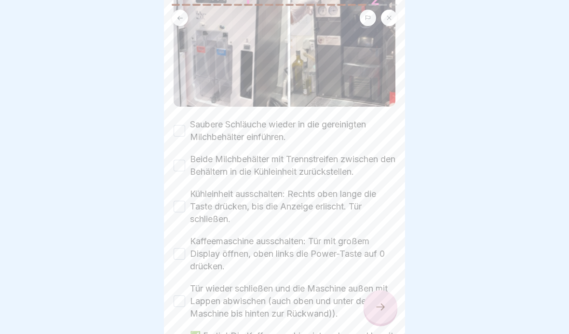
scroll to position [154, 0]
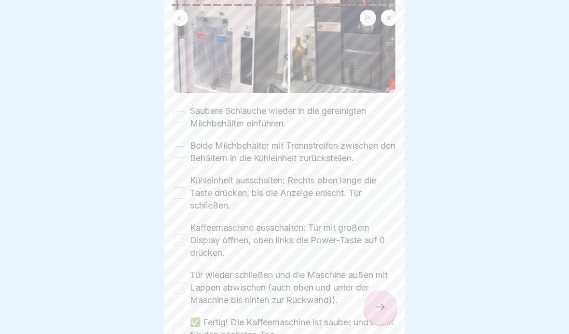
click at [184, 115] on button "Saubere Schläuche wieder in die gereinigten Milchbehälter einführen." at bounding box center [180, 117] width 12 height 12
click at [175, 154] on button "Beide Milchbehälter mit Trennstreifen zwischen den Behältern in die Kühleinheit…" at bounding box center [180, 152] width 12 height 12
click at [175, 198] on button "Kühleinheit ausschalten: Rechts oben lange die Taste drücken, bis die Anzeige e…" at bounding box center [180, 193] width 12 height 12
click at [180, 241] on button "Kaffeemaschine ausschalten: Tür mit großem Display öffnen, oben links die Power…" at bounding box center [180, 240] width 12 height 12
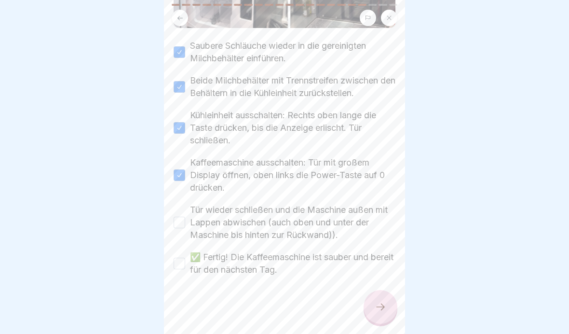
scroll to position [219, 0]
click at [183, 219] on button "Tür wieder schließen und die Maschine außen mit Lappen abwischen (auch oben und…" at bounding box center [180, 222] width 12 height 12
click at [183, 268] on button "✅ Fertig! Die Kaffeemaschine ist sauber und bereit für den nächsten Tag." at bounding box center [180, 263] width 12 height 12
click at [396, 300] on div at bounding box center [380, 307] width 34 height 34
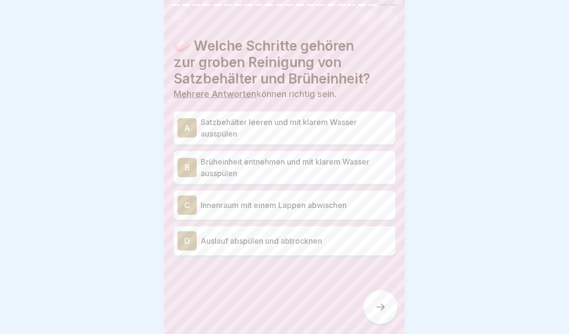
click at [323, 133] on p "Satzbehälter leeren und mit klarem Wasser ausspülen" at bounding box center [296, 127] width 191 height 23
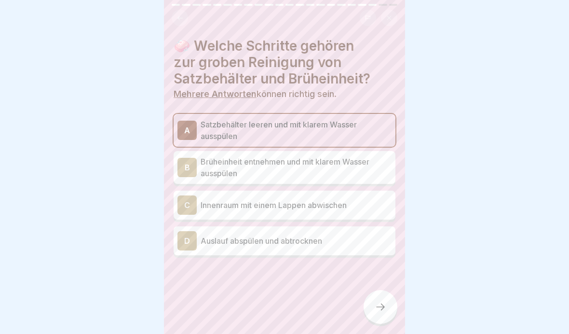
click at [331, 176] on p "Brüheinheit entnehmen und mit klarem Wasser ausspülen" at bounding box center [296, 167] width 191 height 23
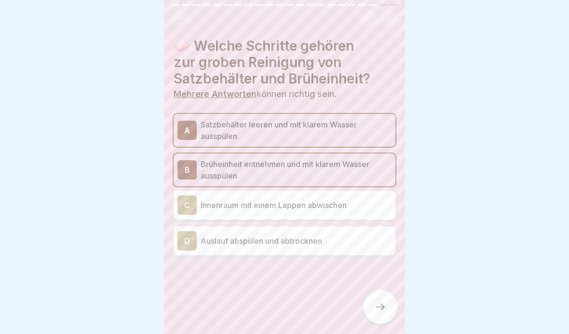
click at [316, 206] on p "Innenraum mit einem Lappen abwischen" at bounding box center [296, 205] width 191 height 12
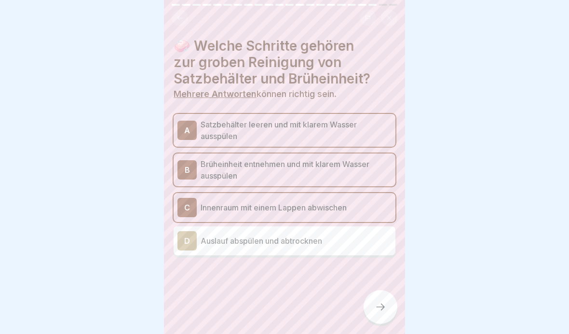
click at [298, 244] on p "Auslauf abspülen und abtrocknen" at bounding box center [296, 241] width 191 height 12
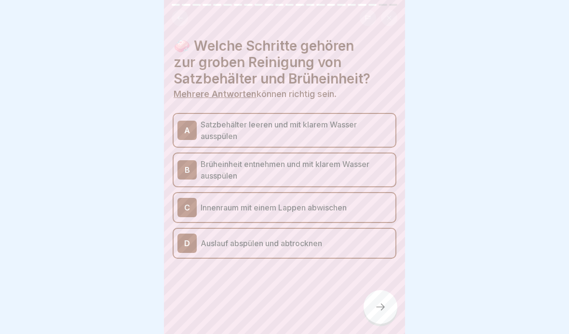
click at [391, 300] on div at bounding box center [380, 307] width 34 height 34
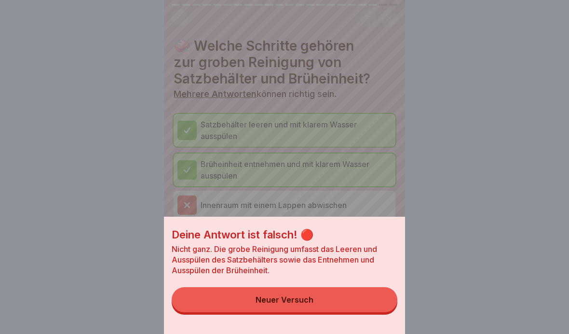
click at [268, 300] on div "Neuer Versuch" at bounding box center [284, 299] width 58 height 9
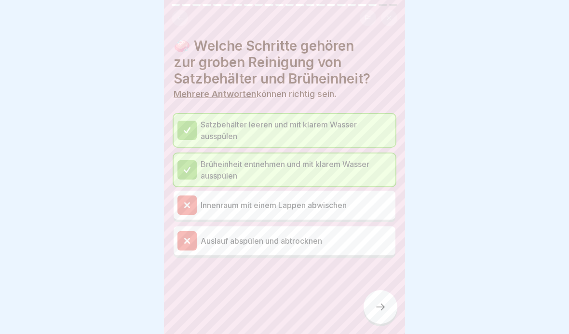
click at [381, 300] on icon at bounding box center [381, 307] width 12 height 12
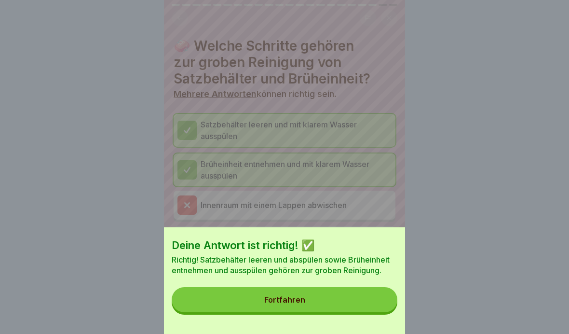
click at [270, 300] on div "Fortfahren" at bounding box center [284, 299] width 41 height 9
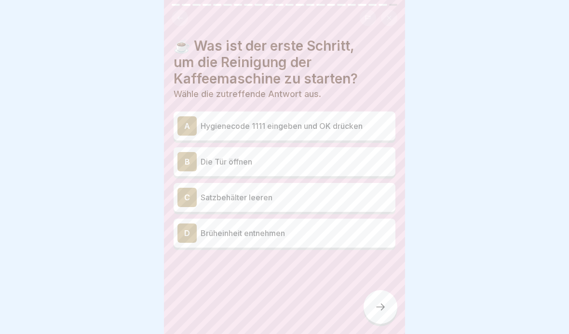
click at [329, 123] on p "Hygienecode 1111 eingeben und OK drücken" at bounding box center [296, 126] width 191 height 12
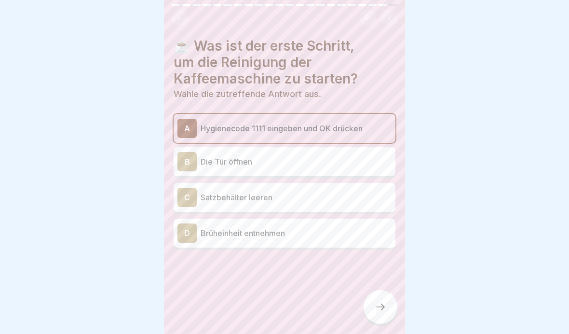
click at [328, 123] on p "Hygienecode 1111 eingeben und OK drücken" at bounding box center [296, 128] width 191 height 12
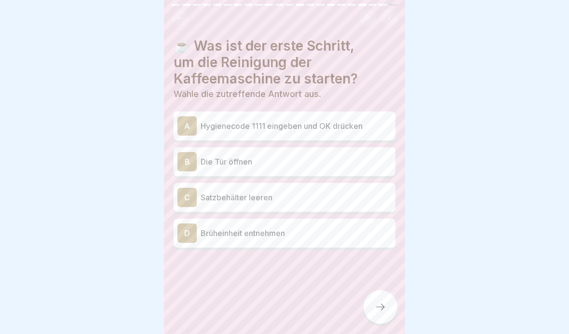
click at [305, 164] on p "Die Tür öffnen" at bounding box center [296, 162] width 191 height 12
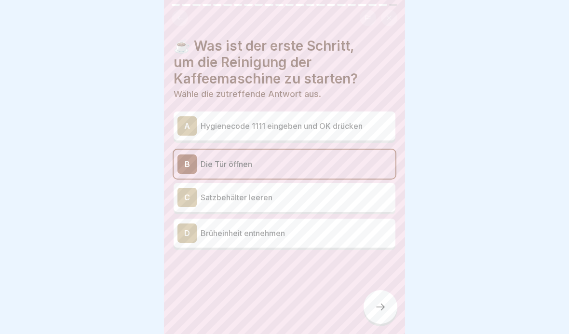
click at [286, 125] on p "Hygienecode 1111 eingeben und OK drücken" at bounding box center [296, 126] width 191 height 12
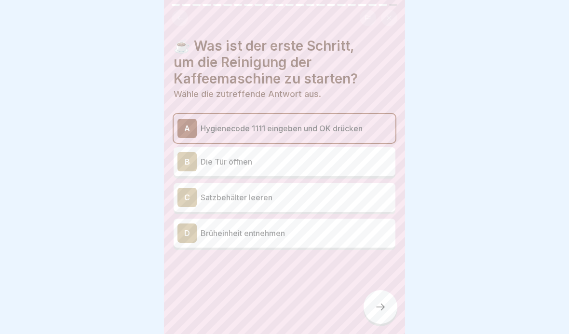
click at [288, 160] on p "Die Tür öffnen" at bounding box center [296, 162] width 191 height 12
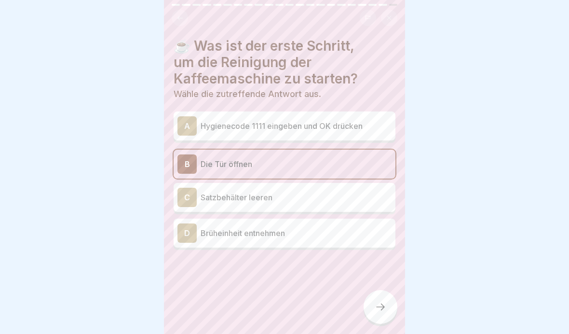
click at [294, 124] on p "Hygienecode 1111 eingeben und OK drücken" at bounding box center [296, 126] width 191 height 12
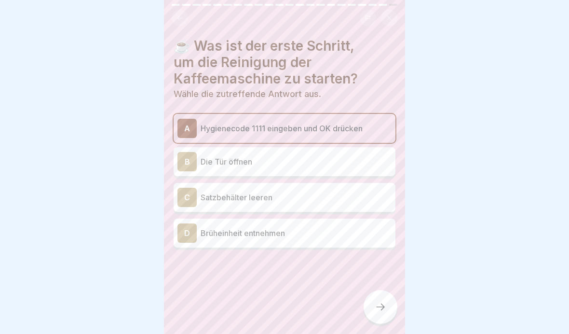
click at [387, 300] on div at bounding box center [380, 307] width 34 height 34
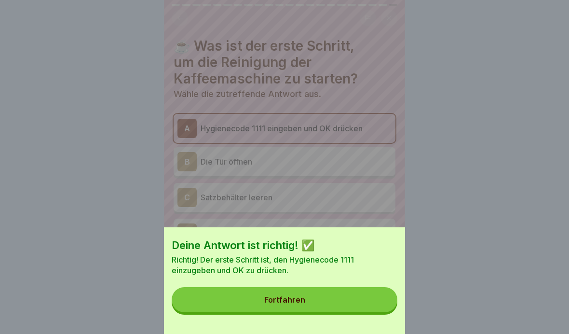
click at [329, 300] on button "Fortfahren" at bounding box center [285, 299] width 226 height 25
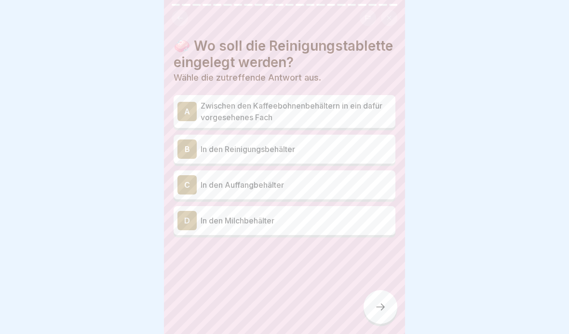
click at [329, 116] on p "Zwischen den Kaffeebohnenbehältern in ein dafür vorgesehenes Fach" at bounding box center [296, 111] width 191 height 23
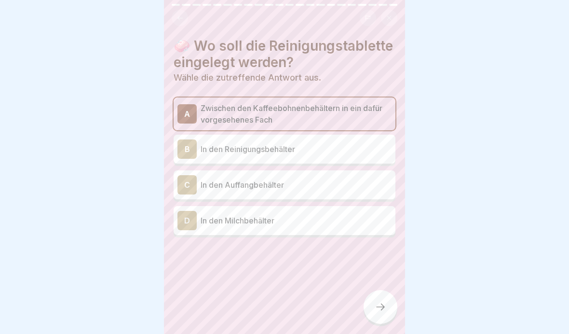
click at [385, 300] on icon at bounding box center [381, 307] width 12 height 12
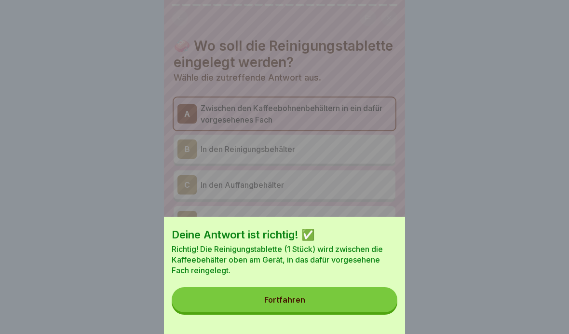
click at [302, 295] on button "Fortfahren" at bounding box center [285, 299] width 226 height 25
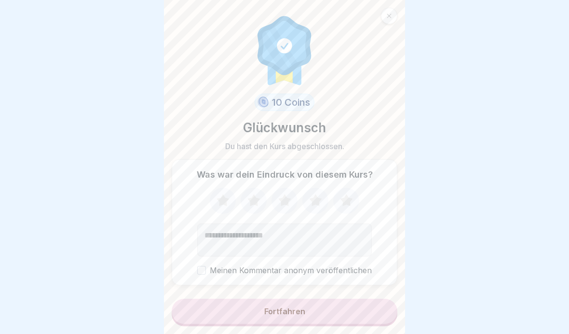
click at [302, 300] on div "Fortfahren" at bounding box center [284, 311] width 41 height 9
